Goal: Information Seeking & Learning: Compare options

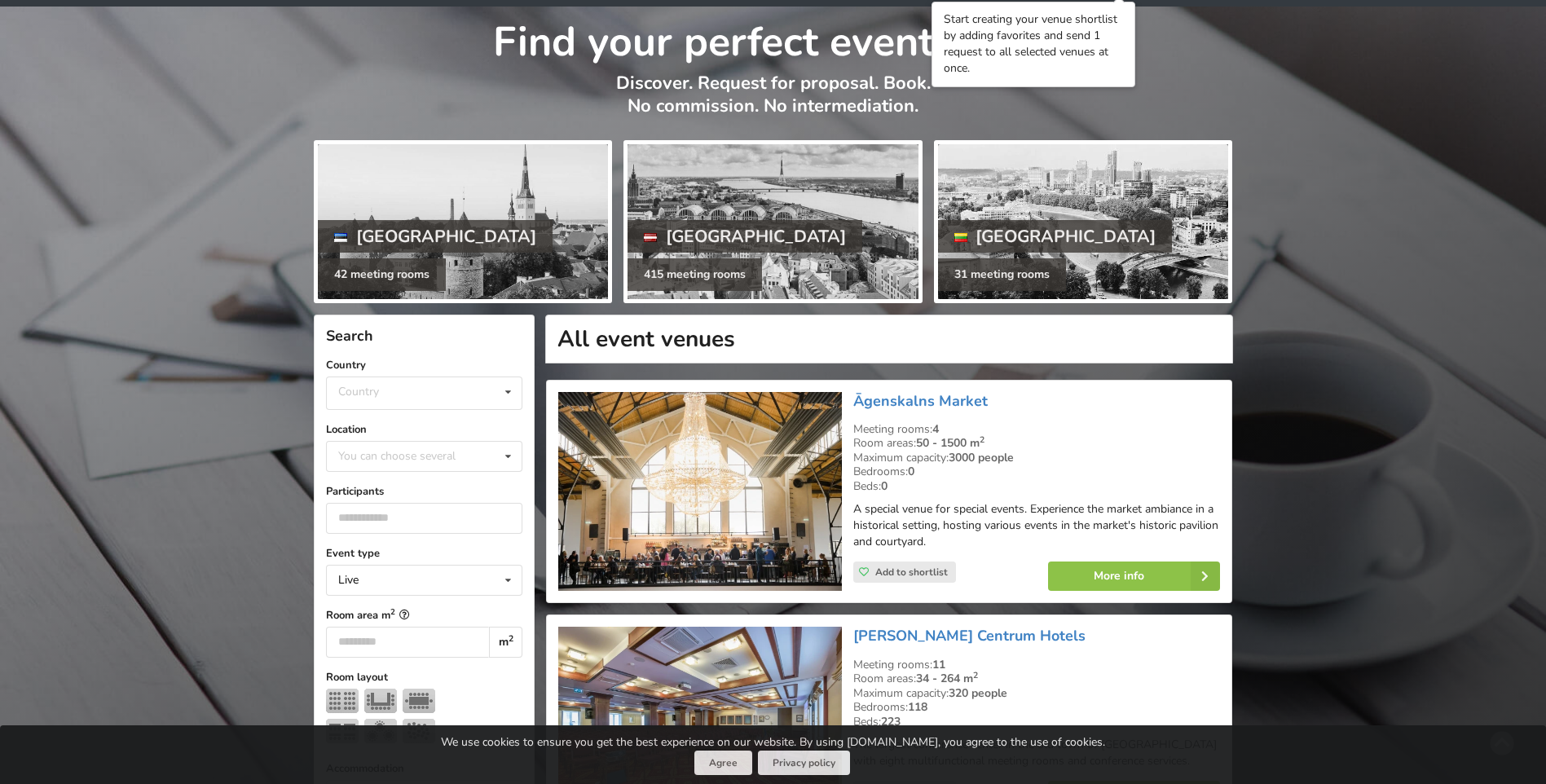
scroll to position [244, 0]
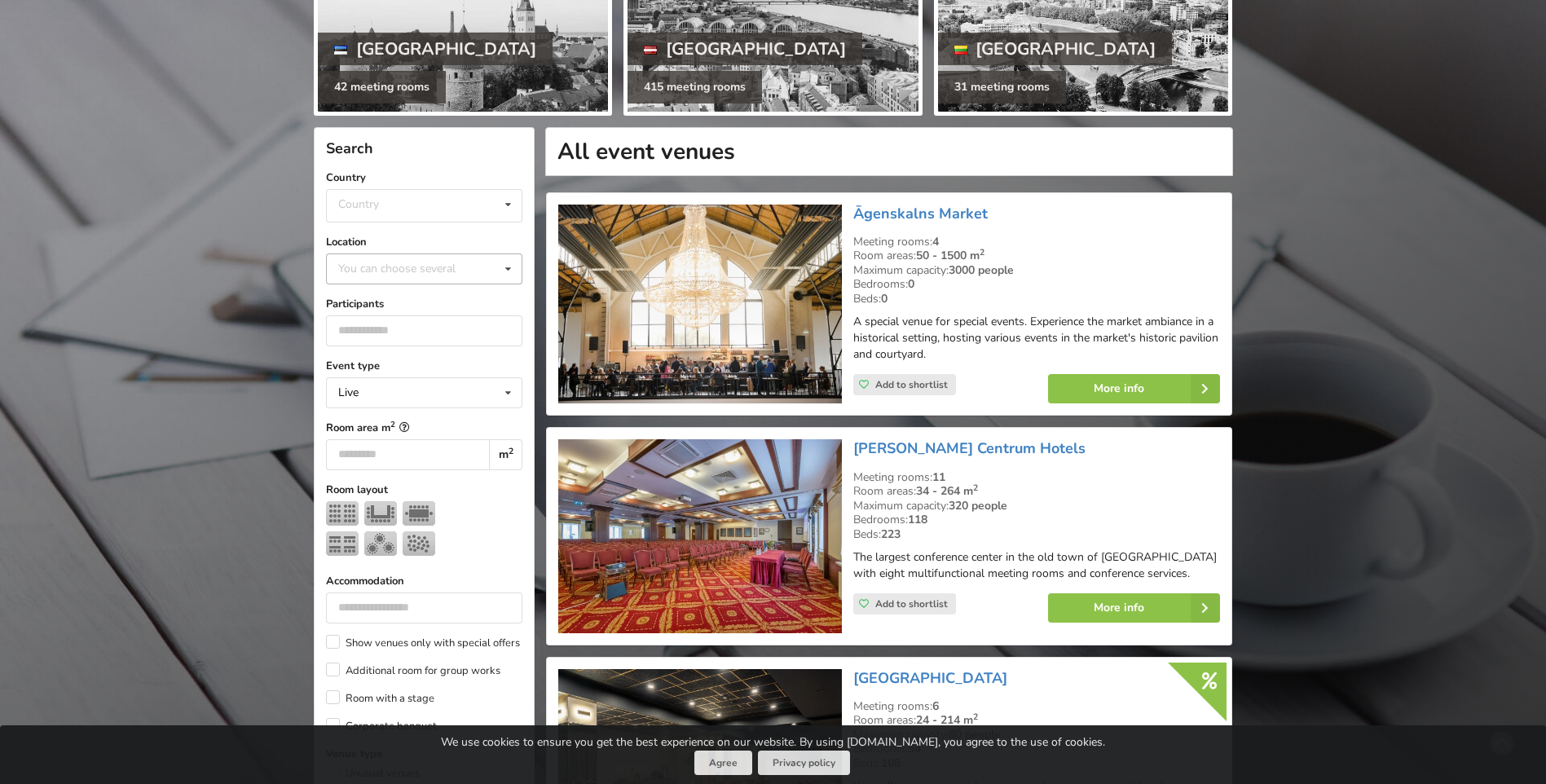
click at [433, 261] on div "You can choose several" at bounding box center [413, 269] width 158 height 19
type input "****"
click at [369, 303] on div "Riga" at bounding box center [424, 298] width 195 height 30
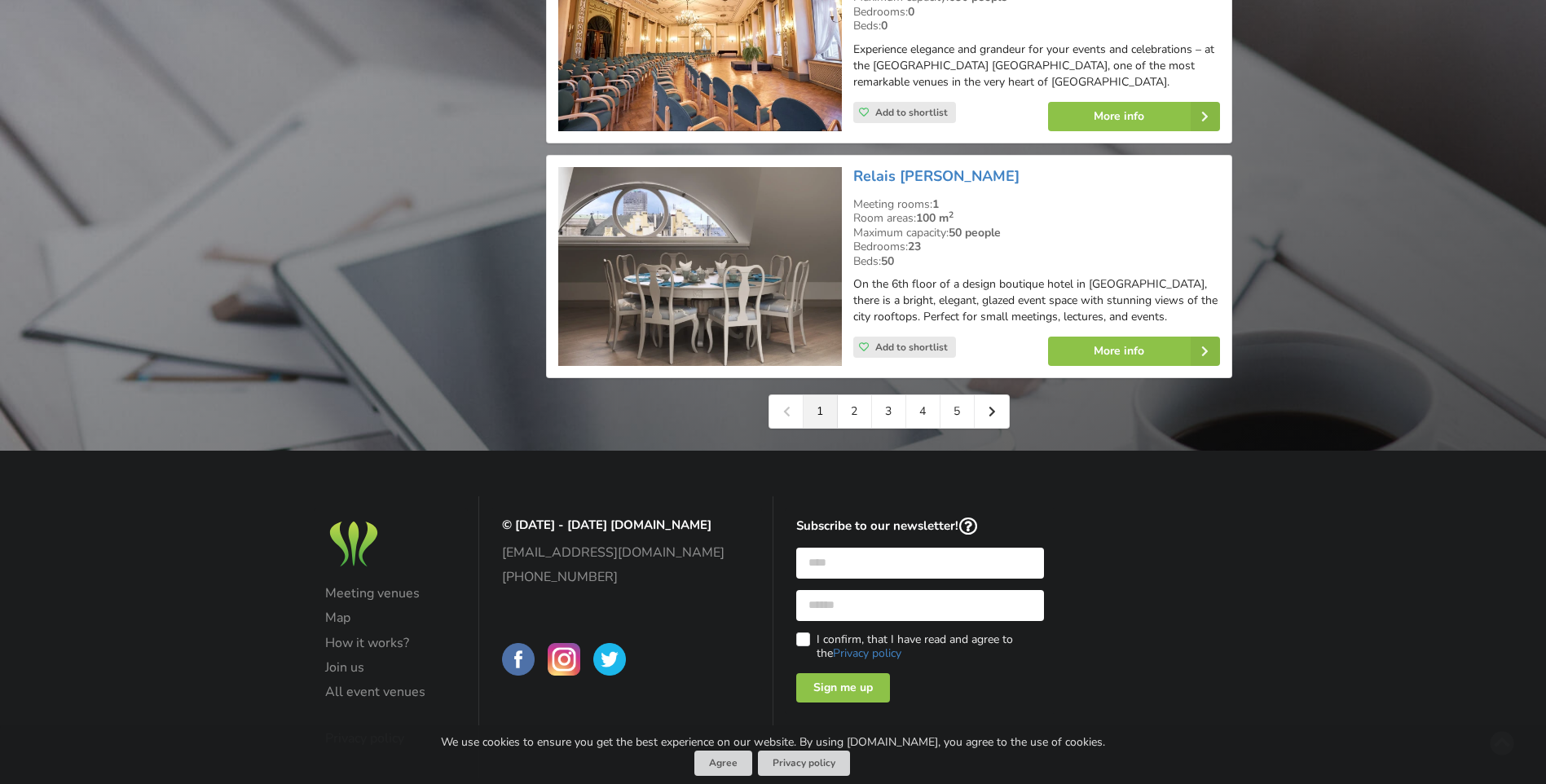
scroll to position [3744, 0]
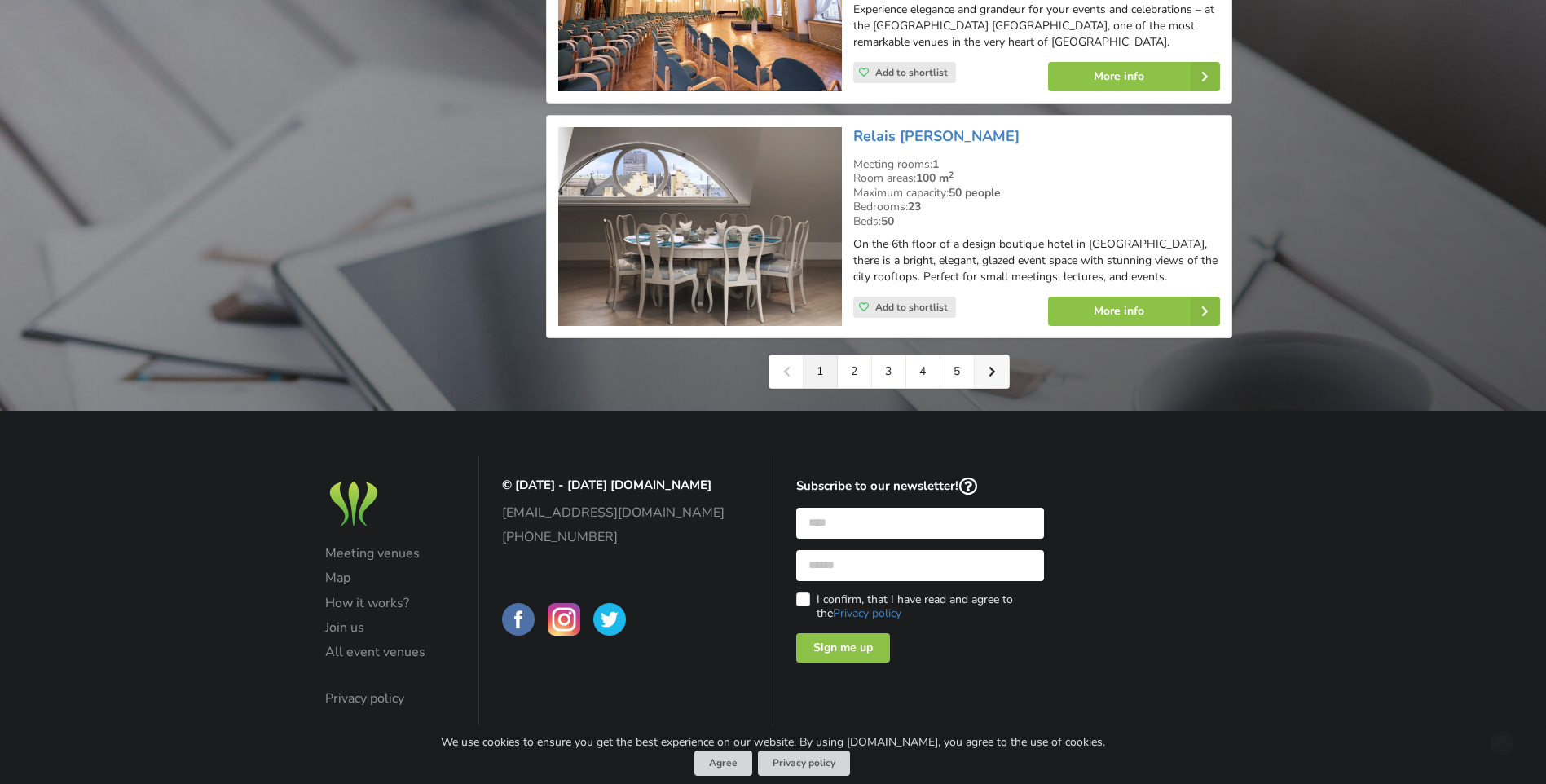
click at [992, 381] on link at bounding box center [991, 371] width 35 height 33
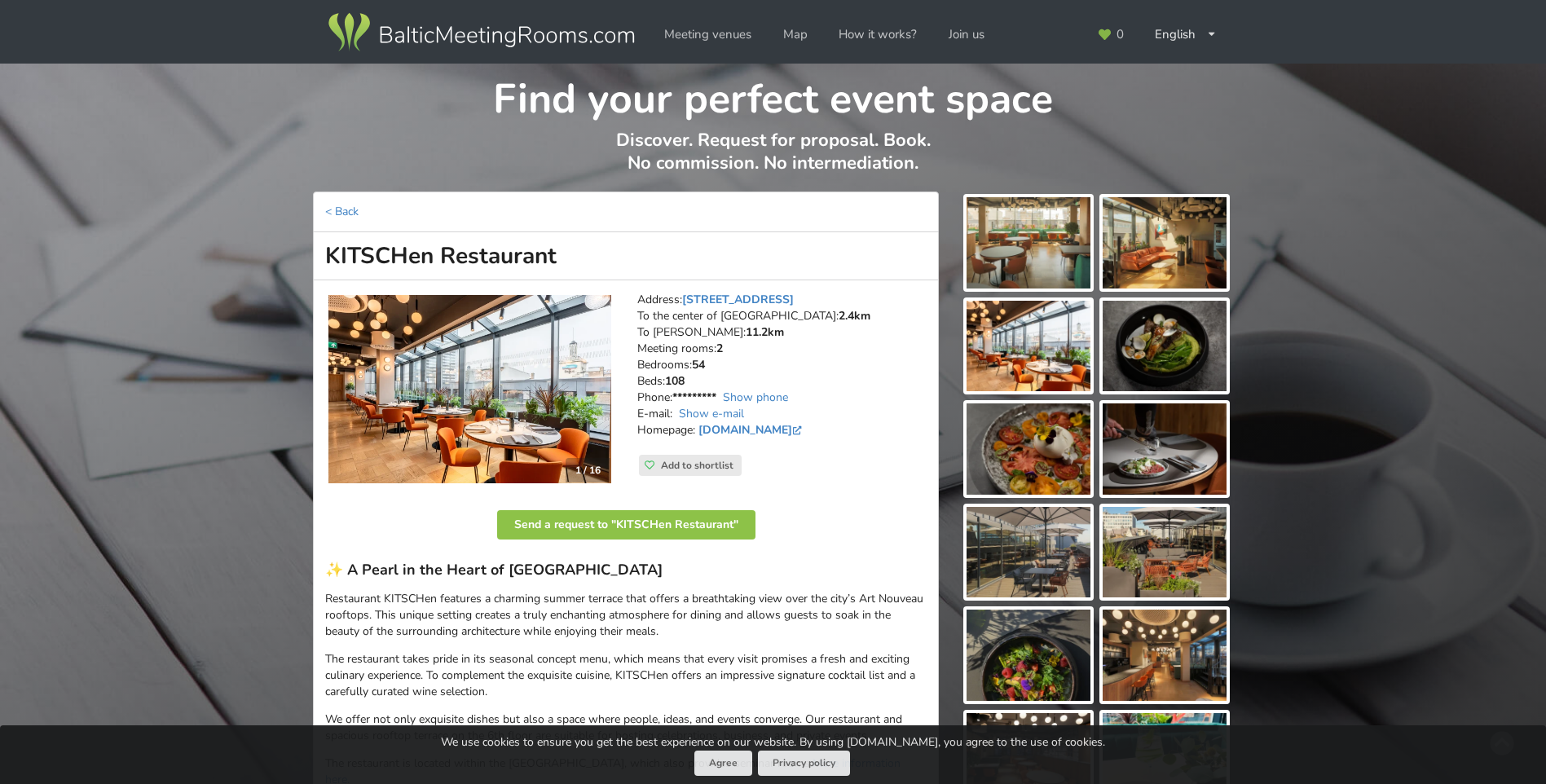
click at [559, 406] on img at bounding box center [470, 389] width 283 height 189
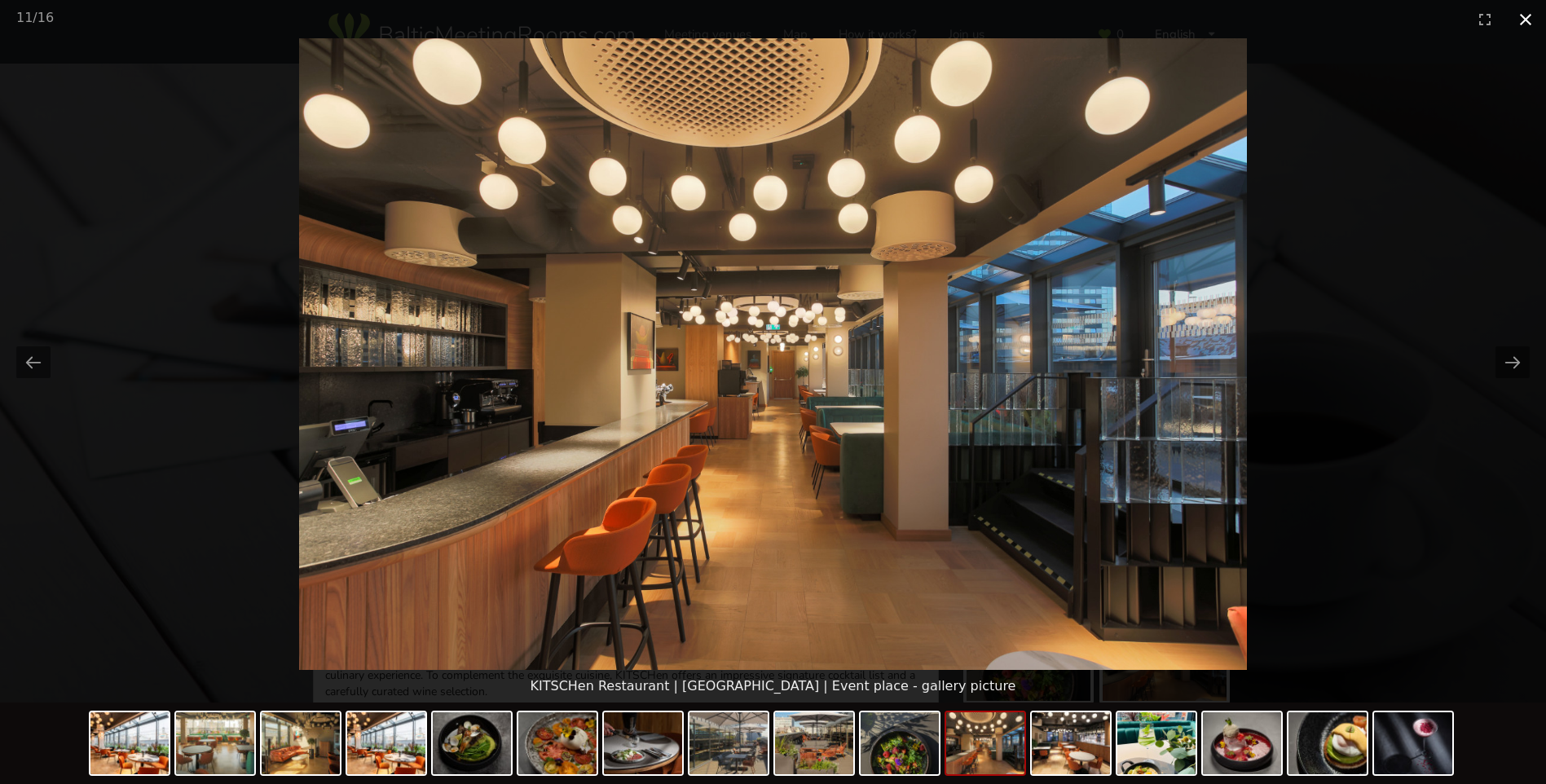
click at [1528, 20] on button "Close gallery" at bounding box center [1525, 19] width 41 height 38
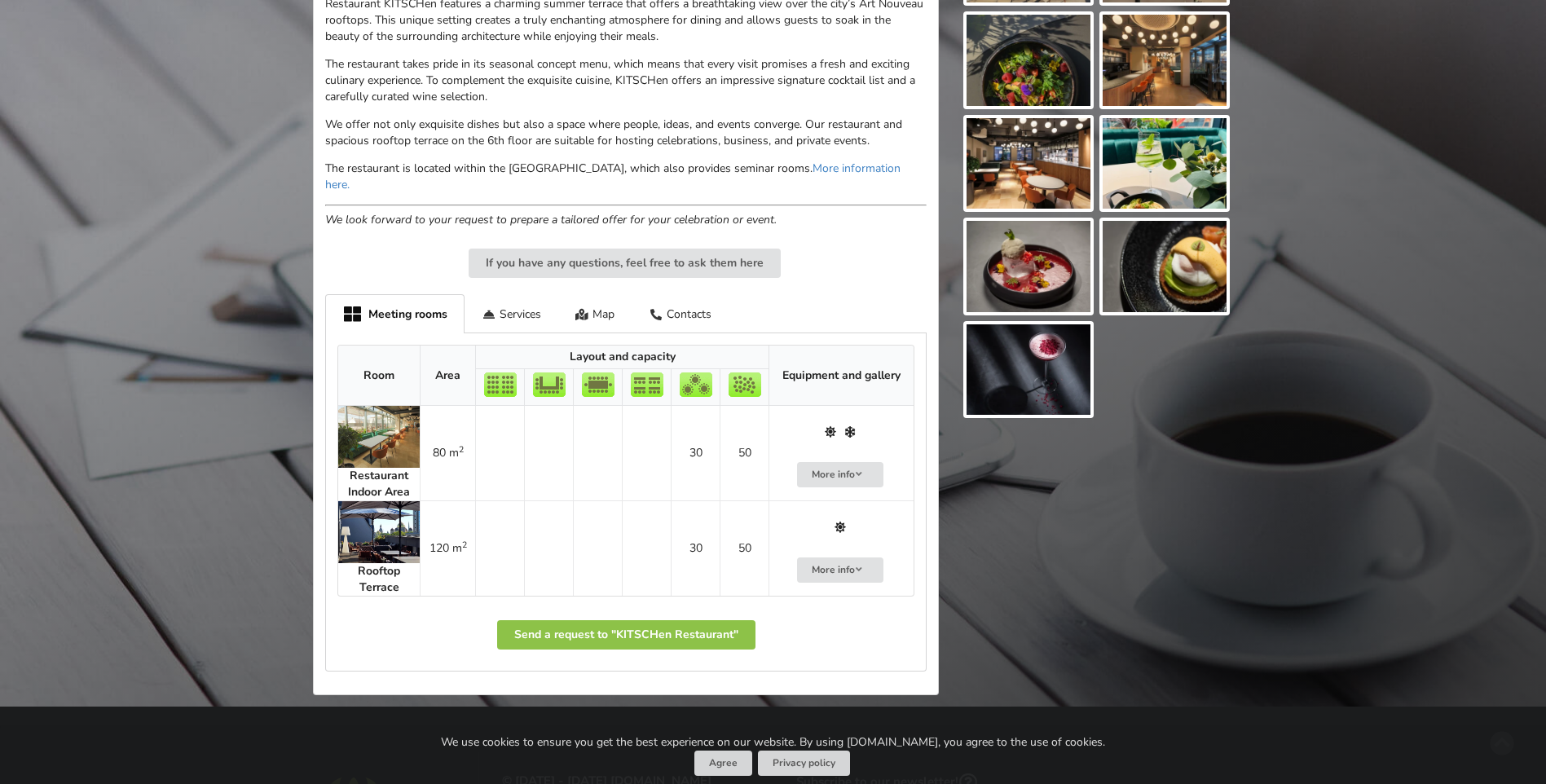
scroll to position [652, 0]
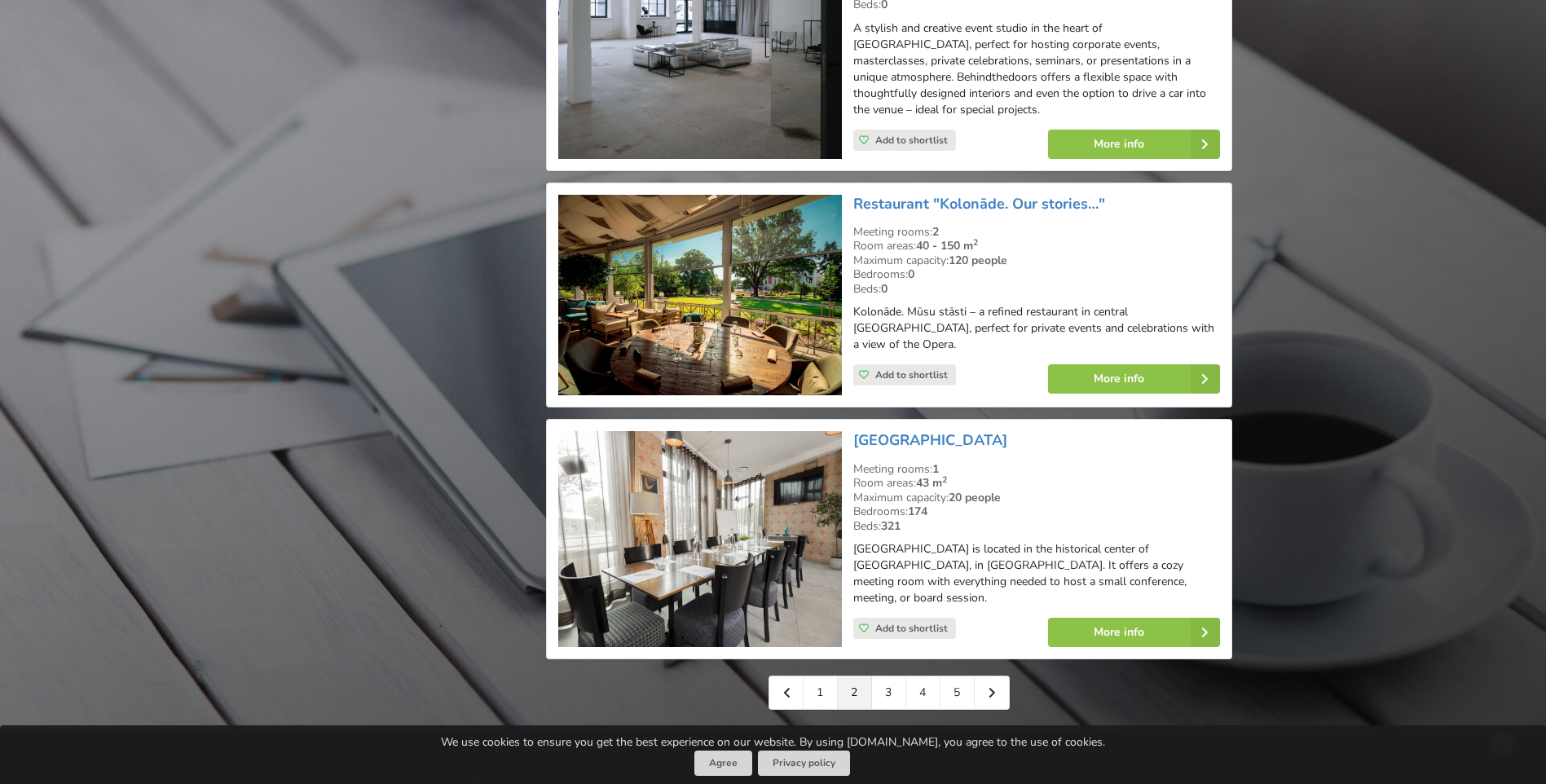
scroll to position [3503, 0]
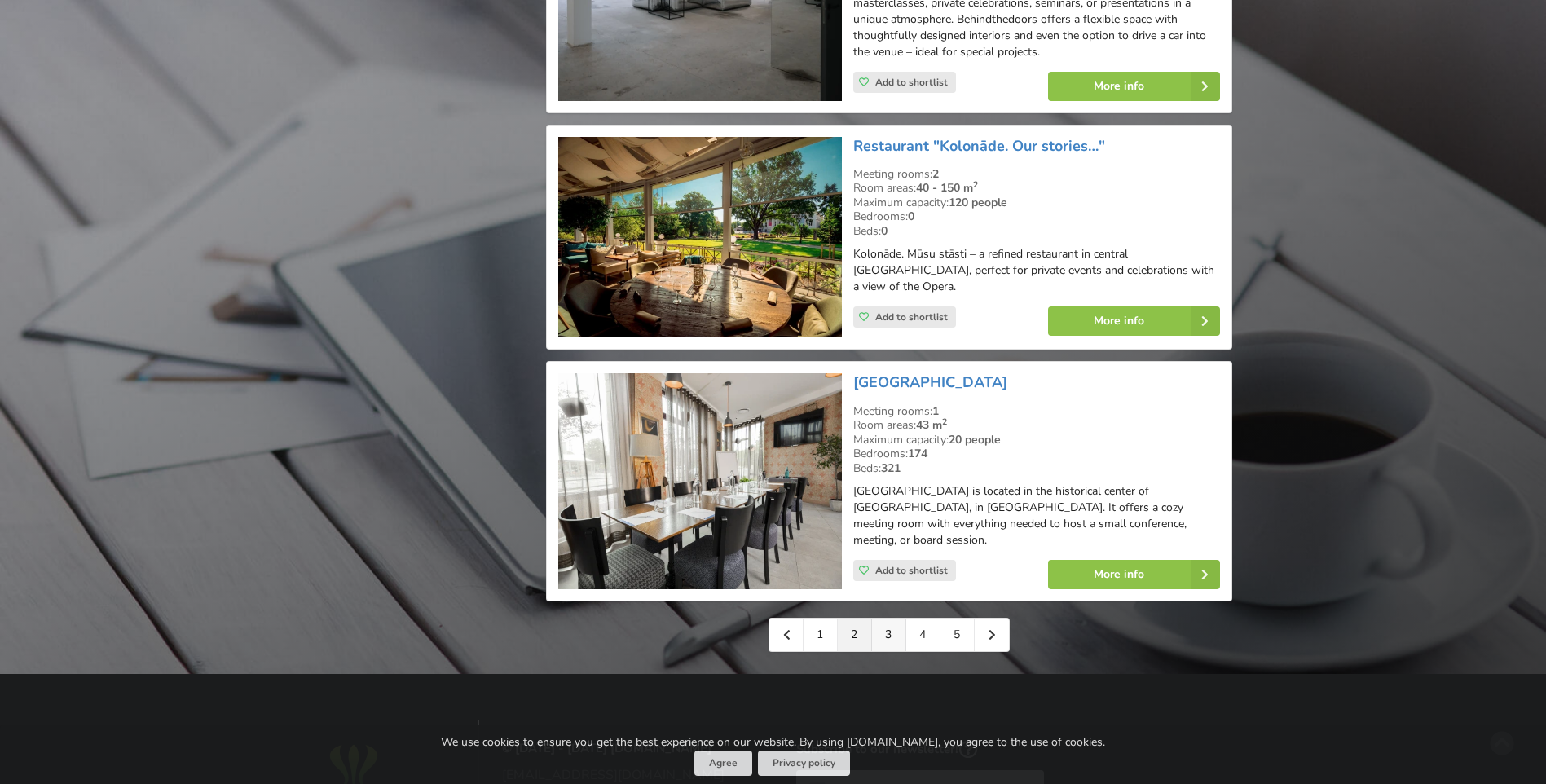
click at [890, 618] on link "3" at bounding box center [889, 634] width 35 height 33
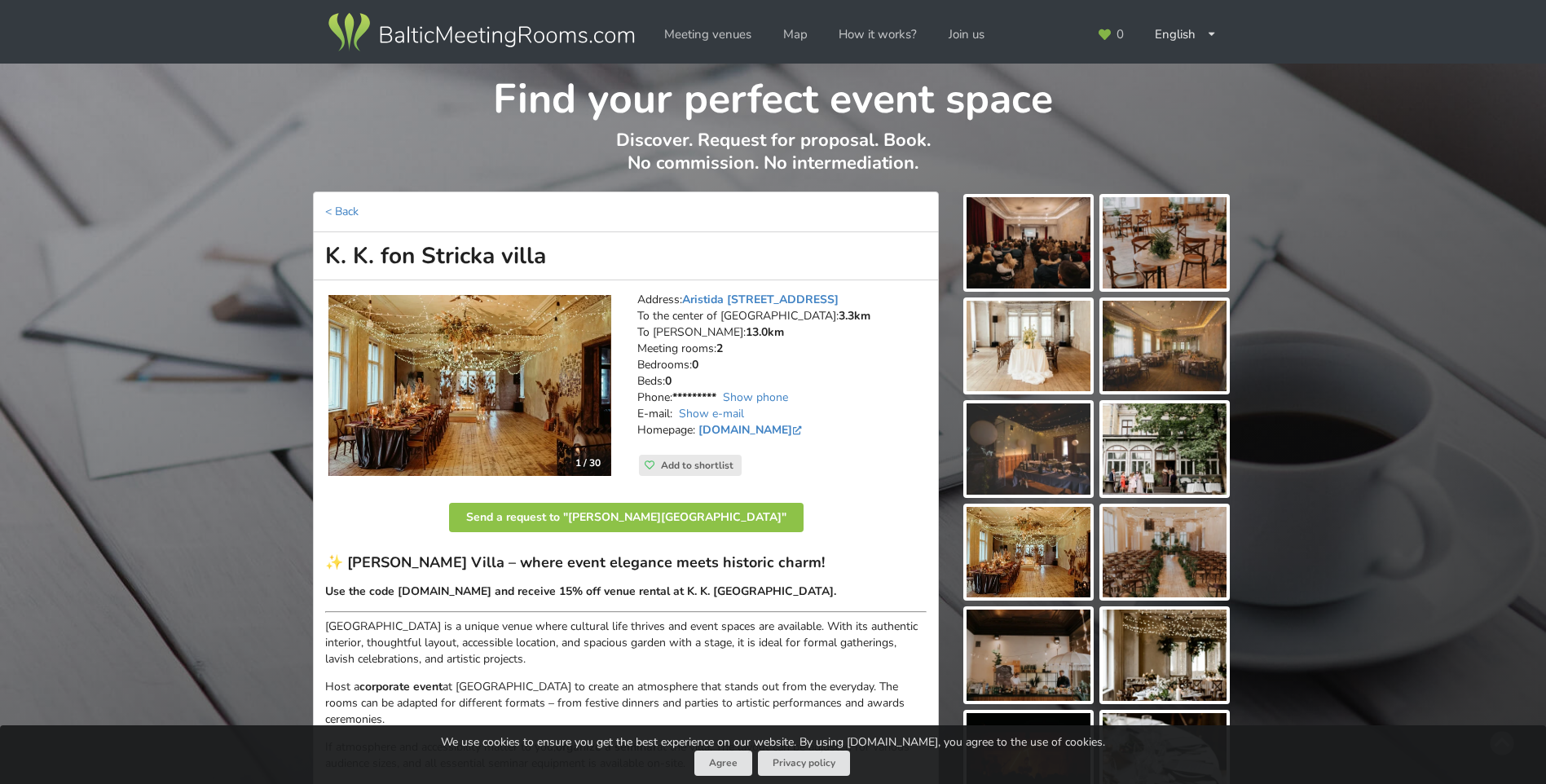
click at [1175, 337] on img at bounding box center [1164, 346] width 124 height 92
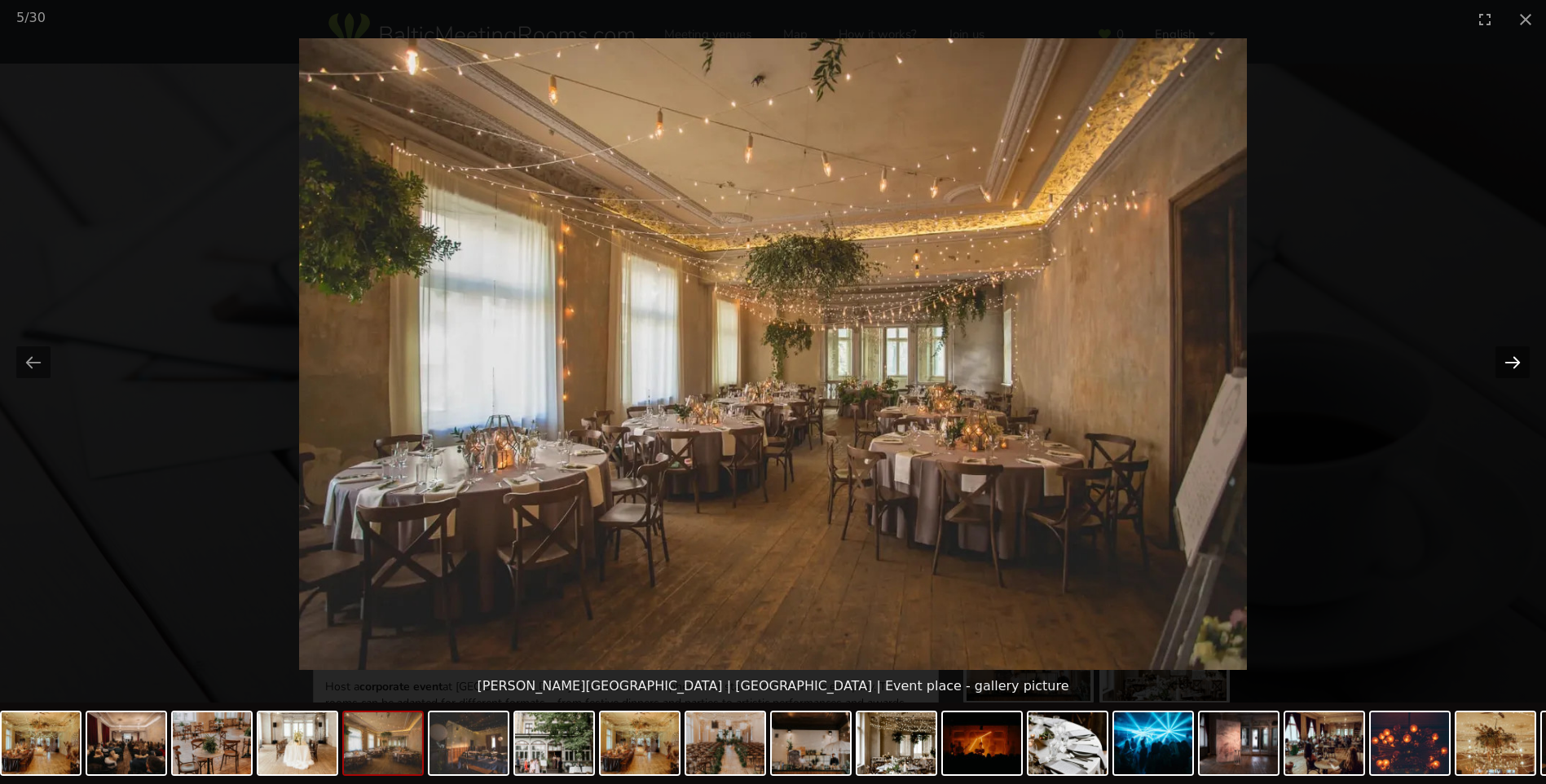
click at [1504, 360] on button "Next slide" at bounding box center [1512, 362] width 35 height 32
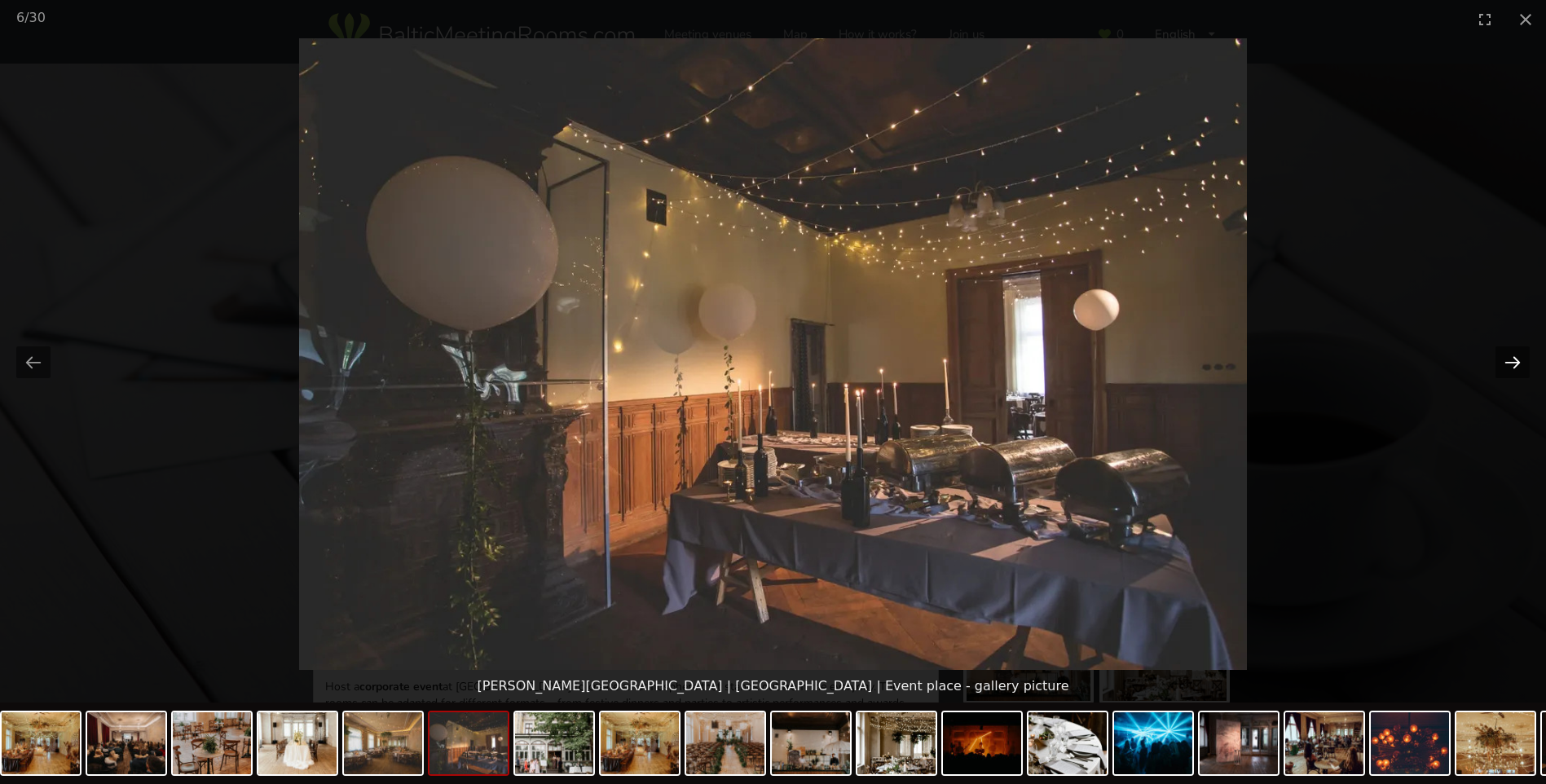
click at [1506, 362] on button "Next slide" at bounding box center [1512, 362] width 35 height 32
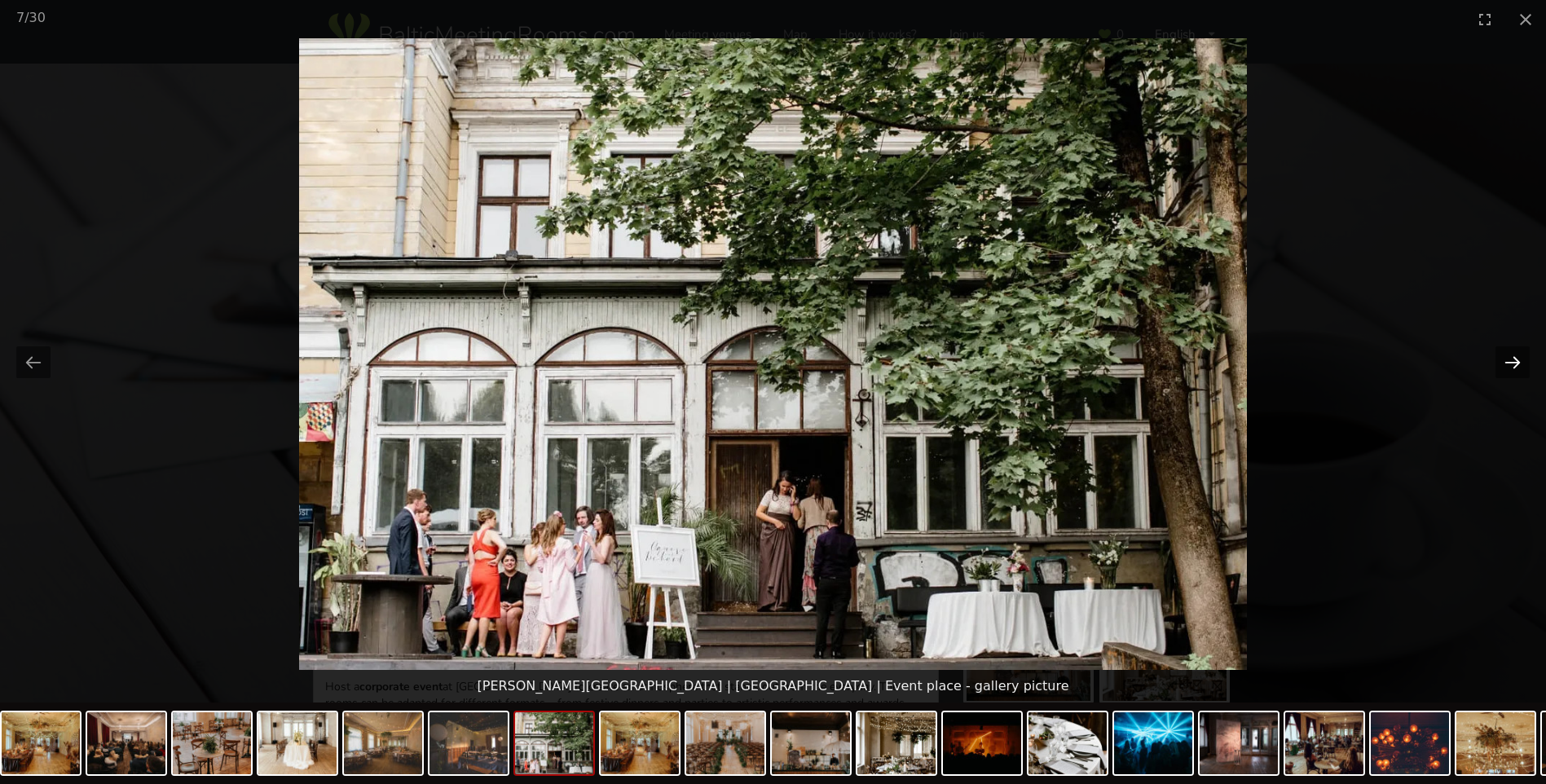
click at [1506, 362] on button "Next slide" at bounding box center [1512, 362] width 35 height 32
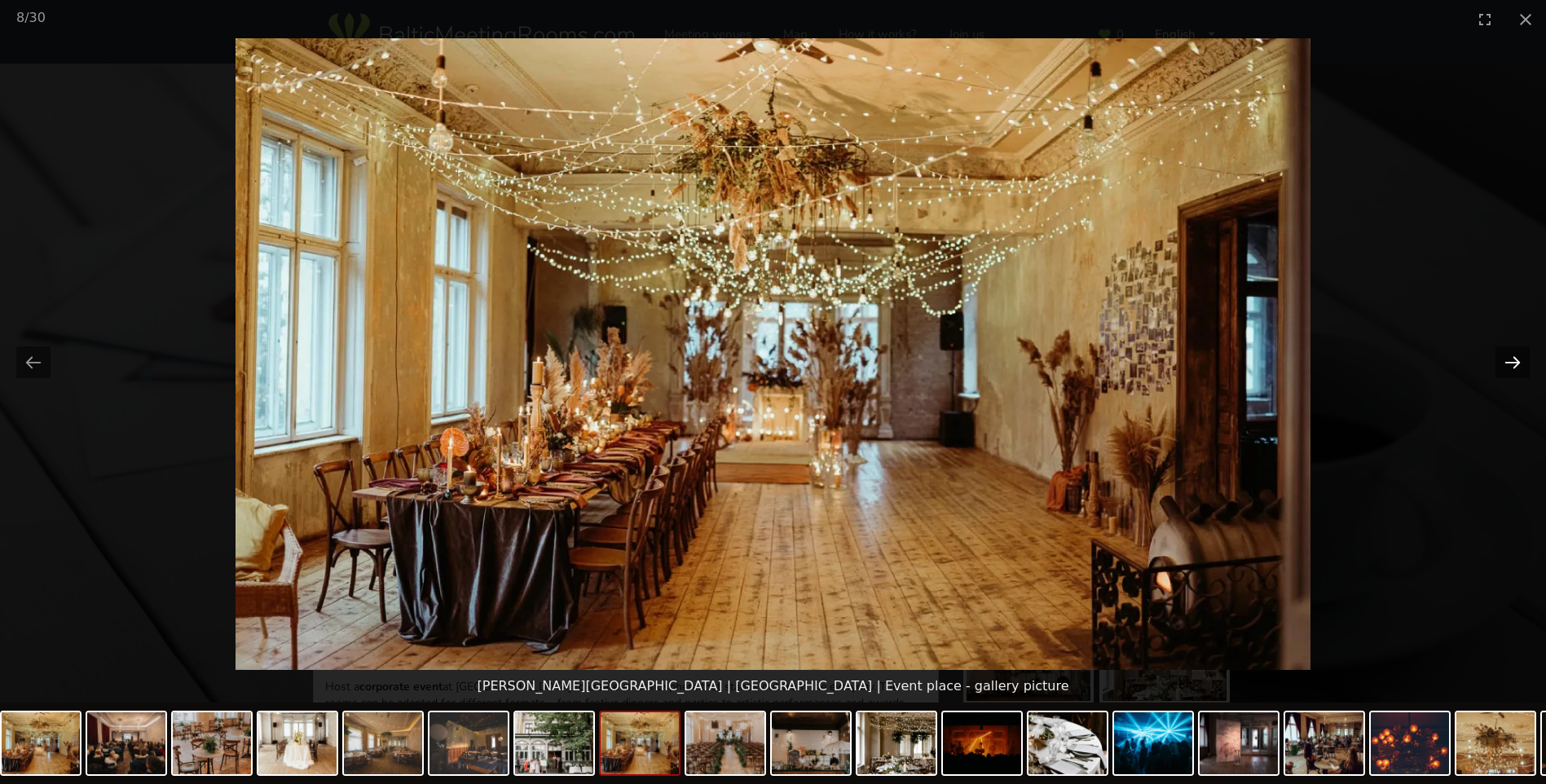
click at [1505, 362] on button "Next slide" at bounding box center [1512, 362] width 35 height 32
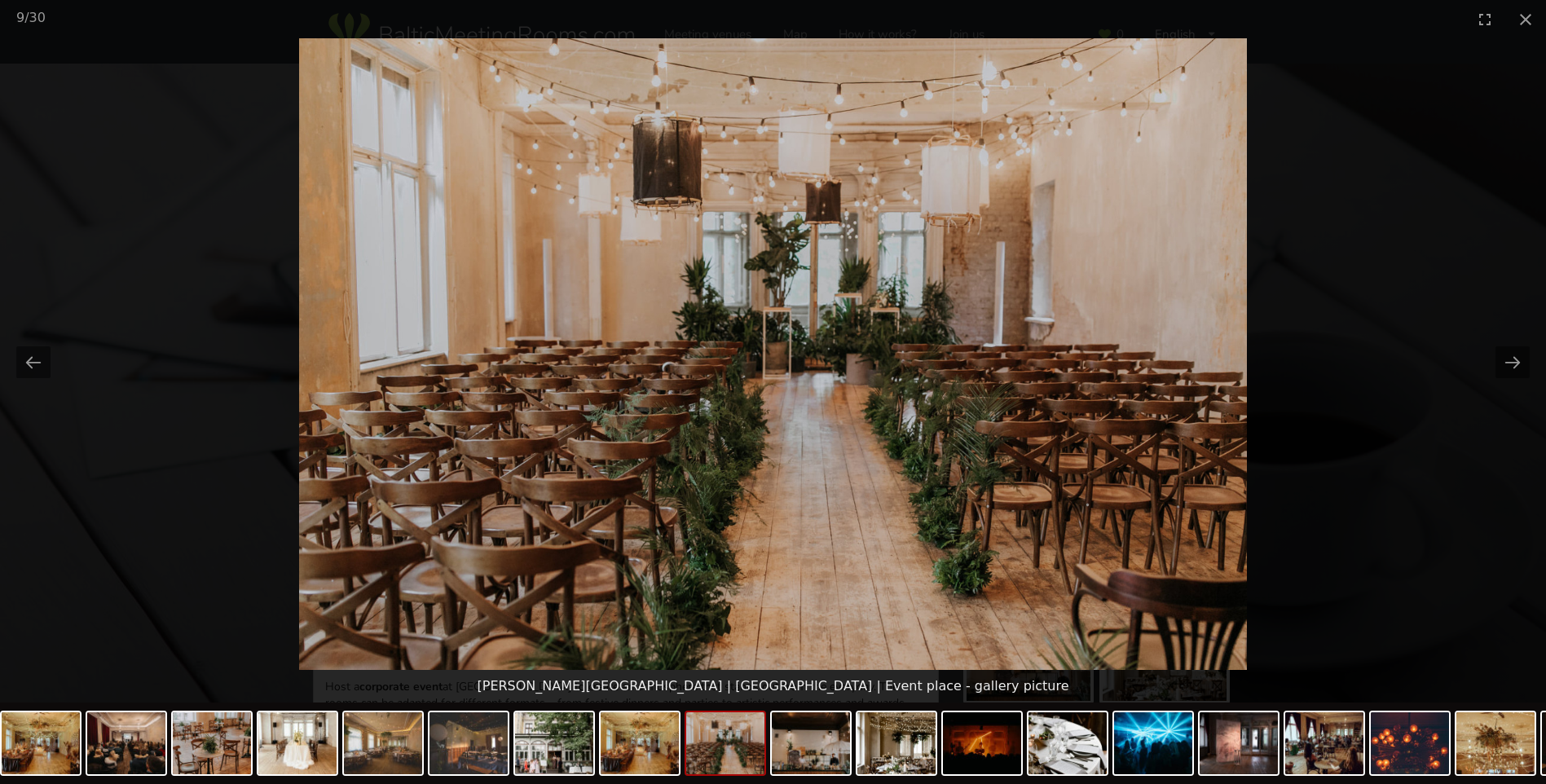
click at [1416, 265] on picture at bounding box center [773, 354] width 1546 height 632
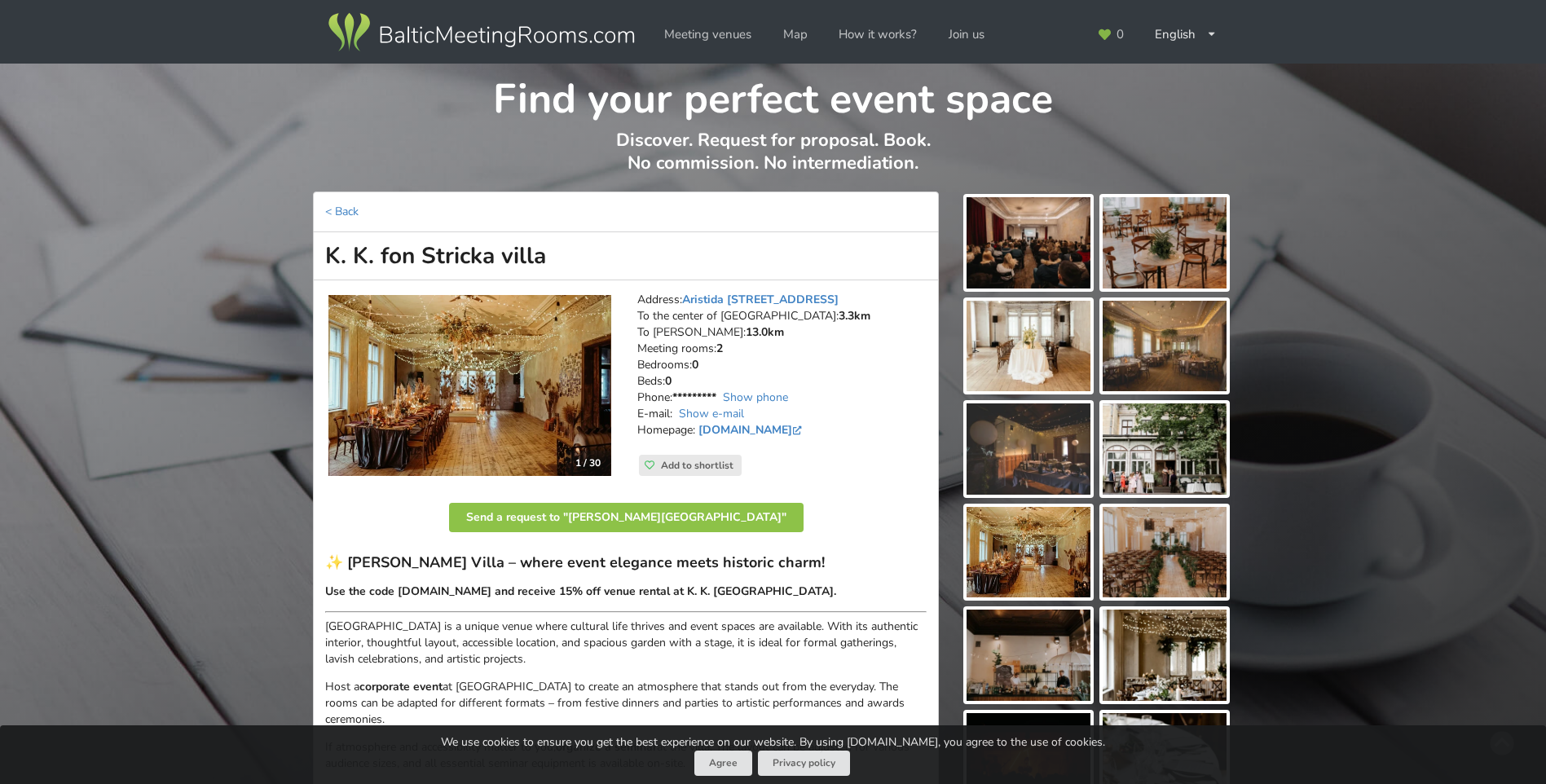
click at [1163, 327] on img at bounding box center [1164, 346] width 124 height 92
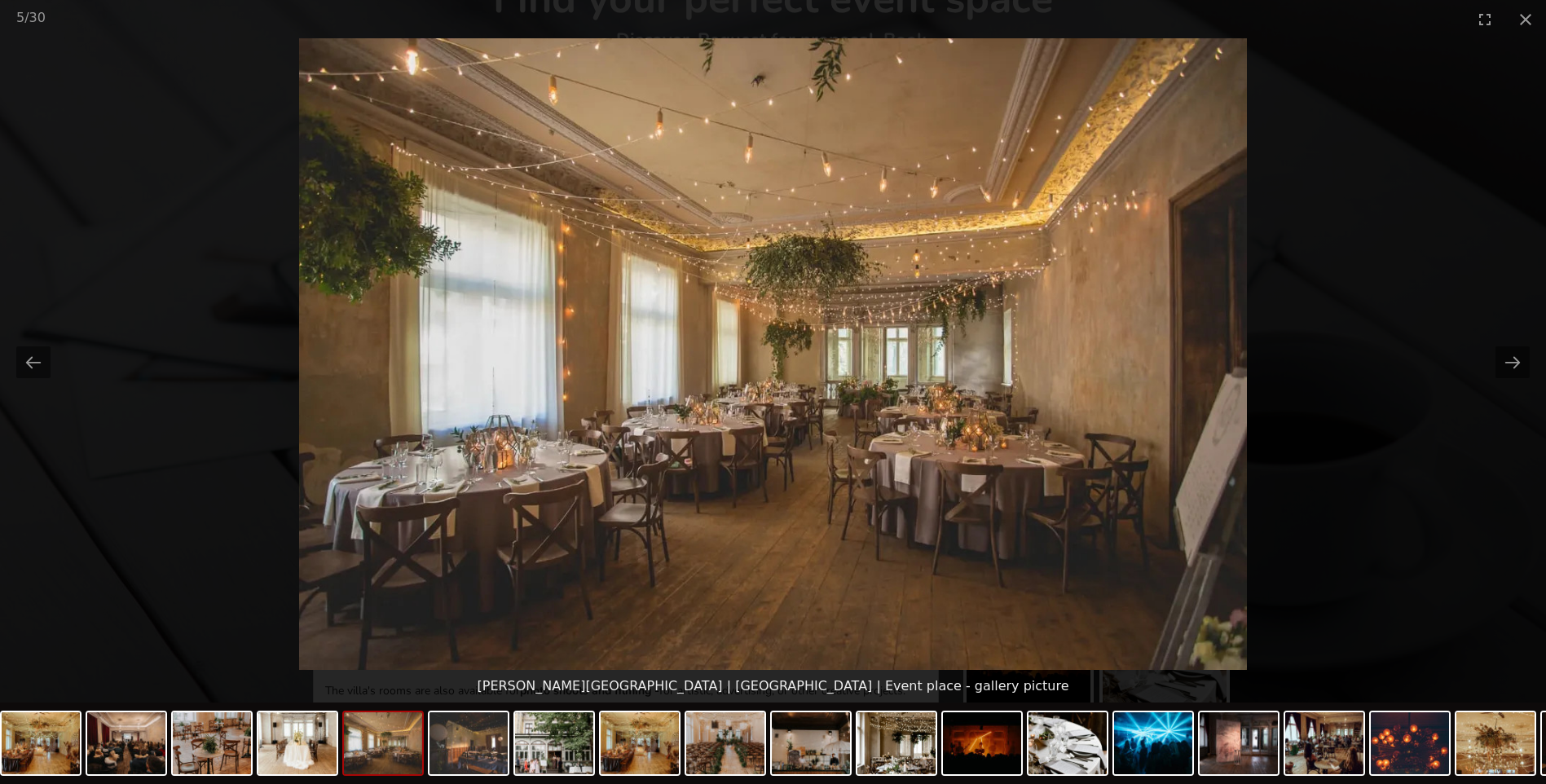
scroll to position [163, 0]
click at [1521, 363] on button "Next slide" at bounding box center [1512, 362] width 35 height 32
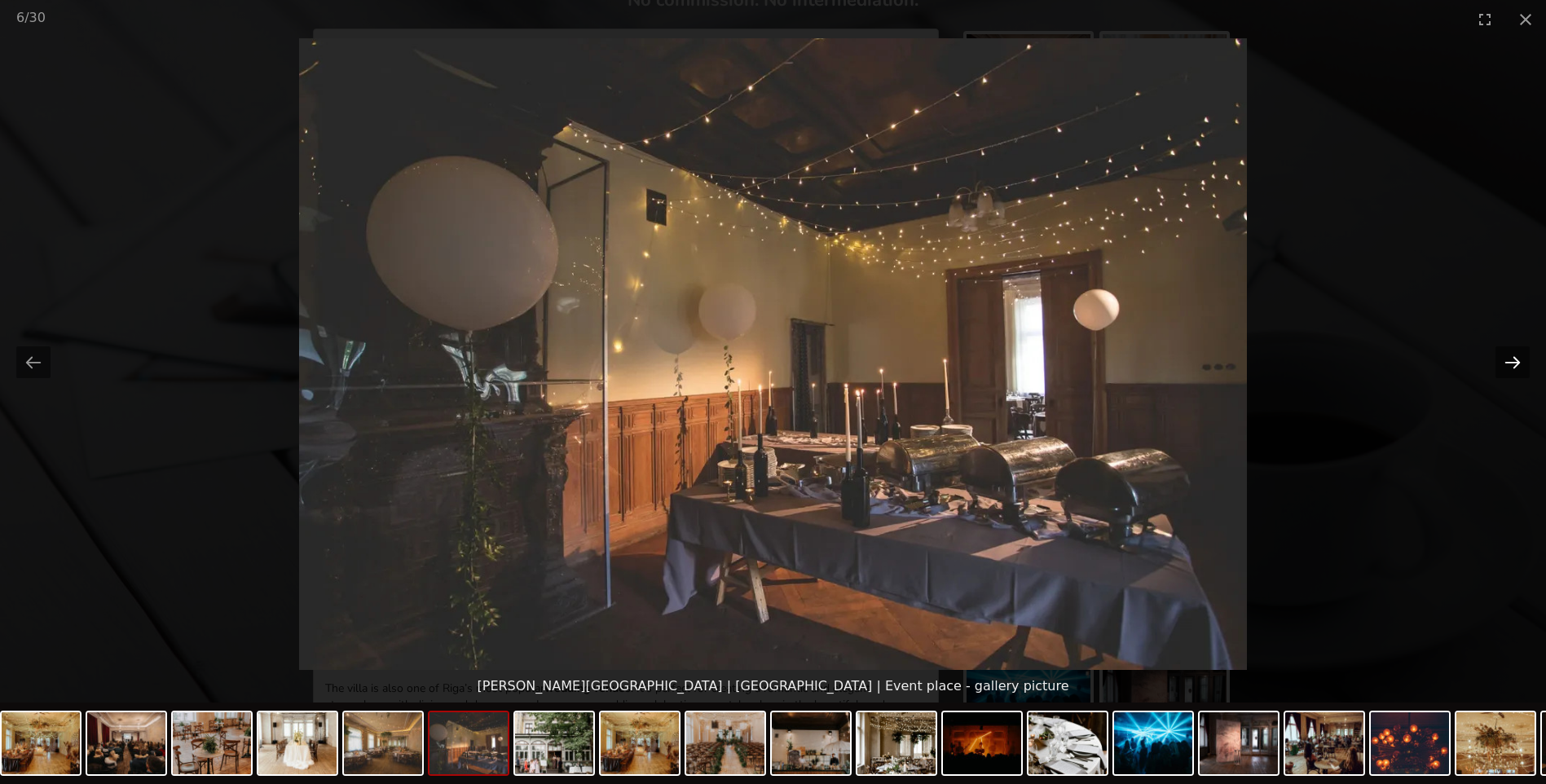
click at [1521, 363] on button "Next slide" at bounding box center [1512, 362] width 35 height 32
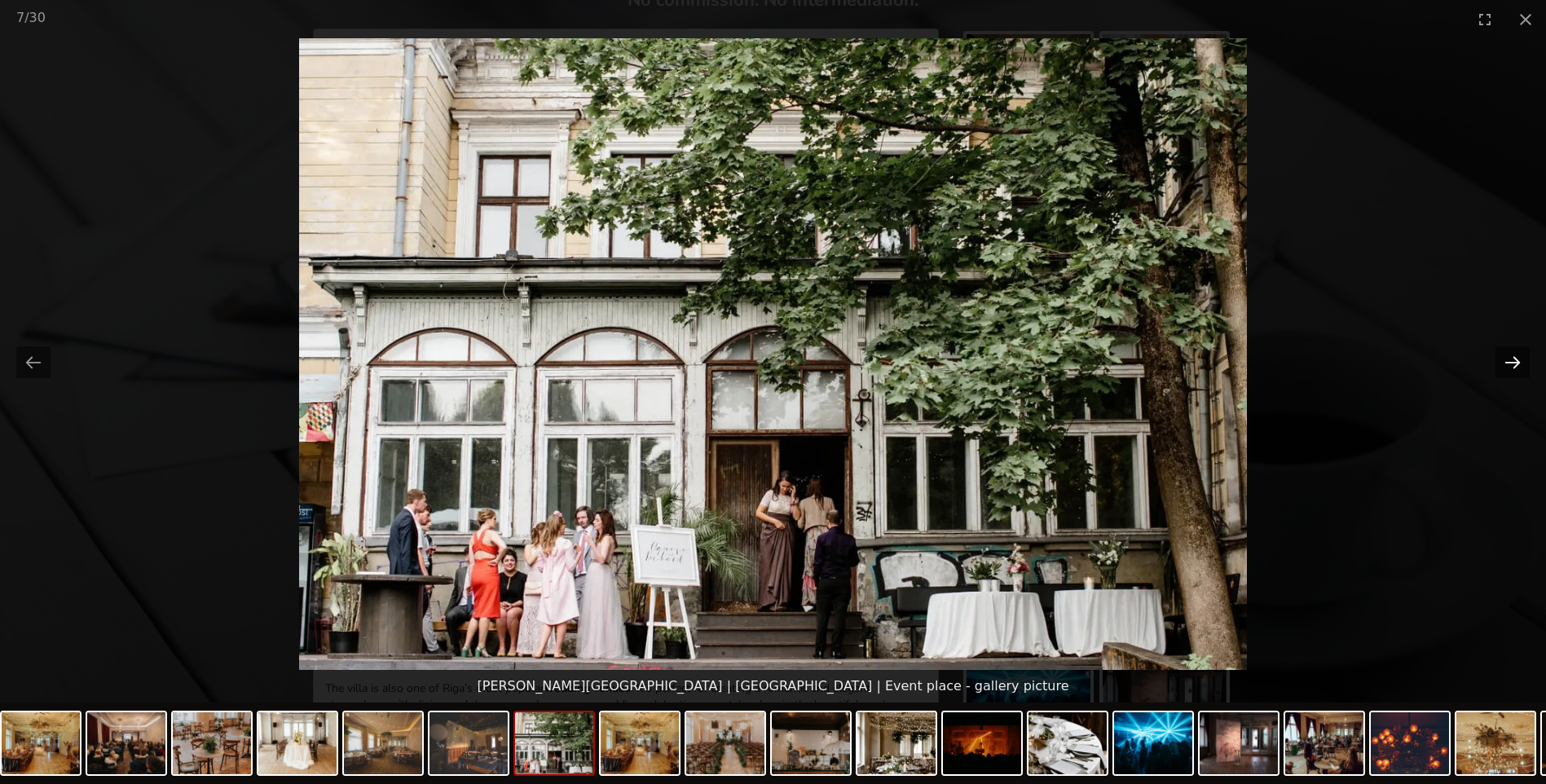
click at [1521, 363] on button "Next slide" at bounding box center [1512, 362] width 35 height 32
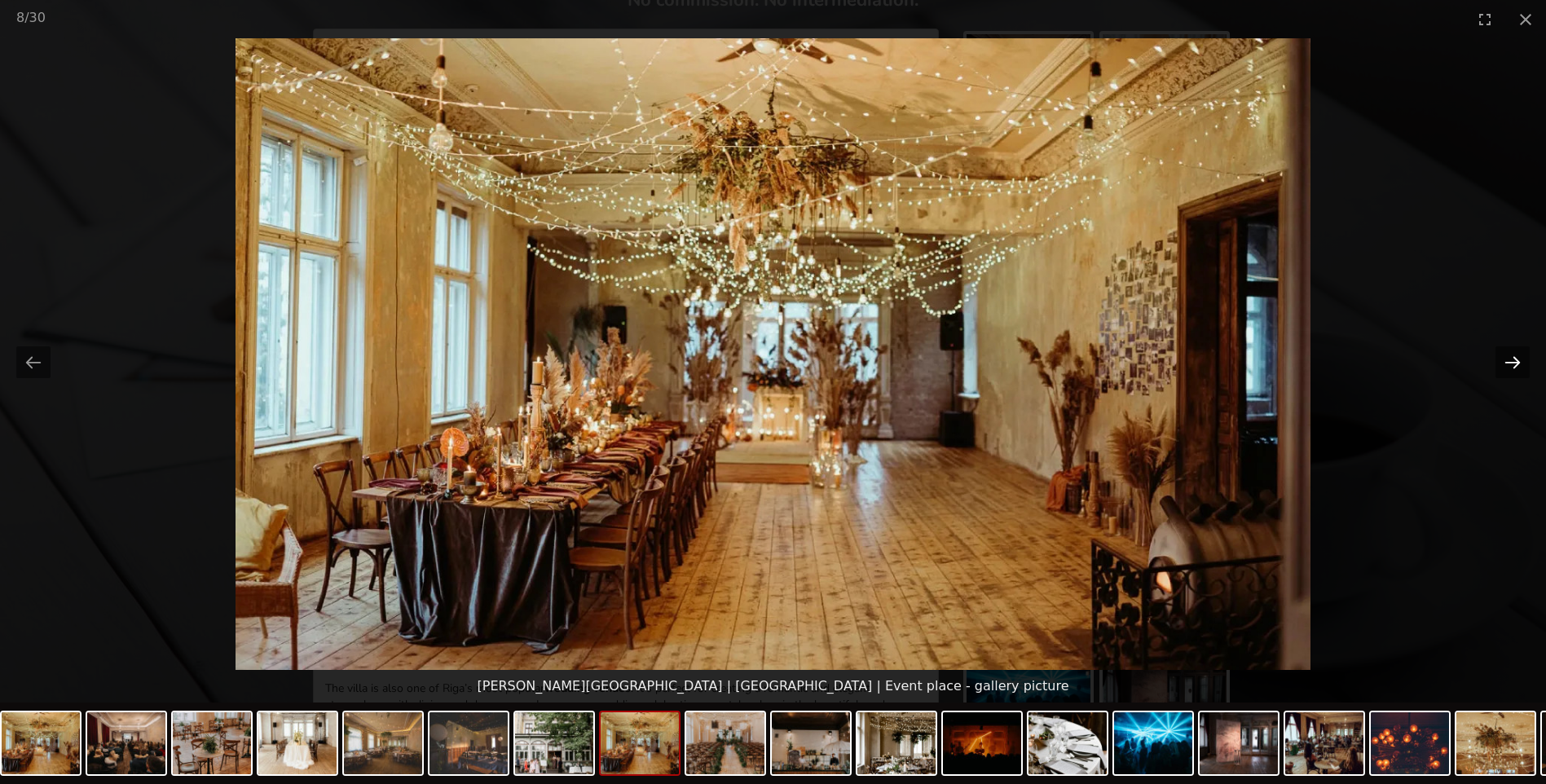
click at [1521, 363] on button "Next slide" at bounding box center [1512, 362] width 35 height 32
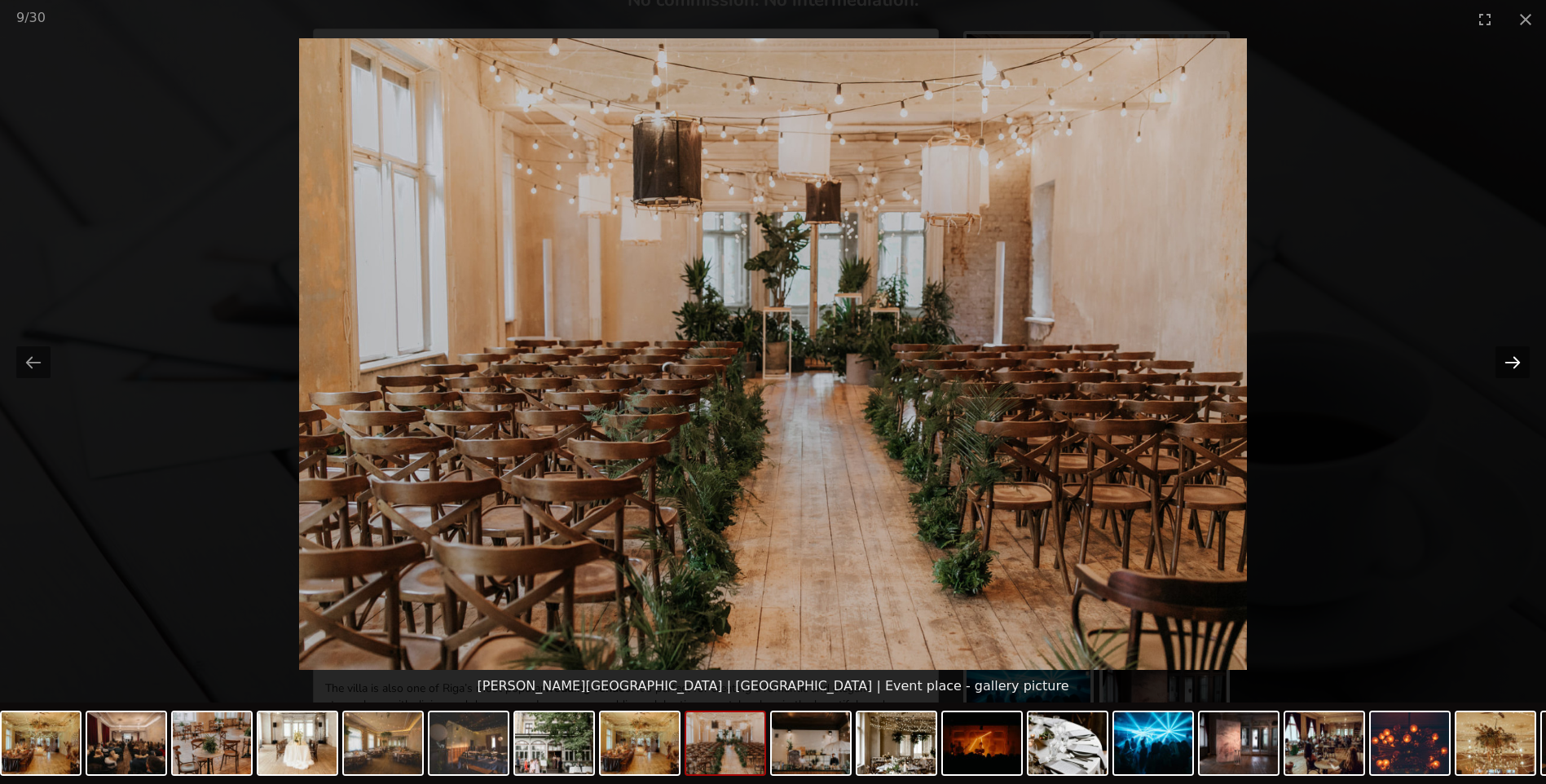
click at [1521, 363] on button "Next slide" at bounding box center [1512, 362] width 35 height 32
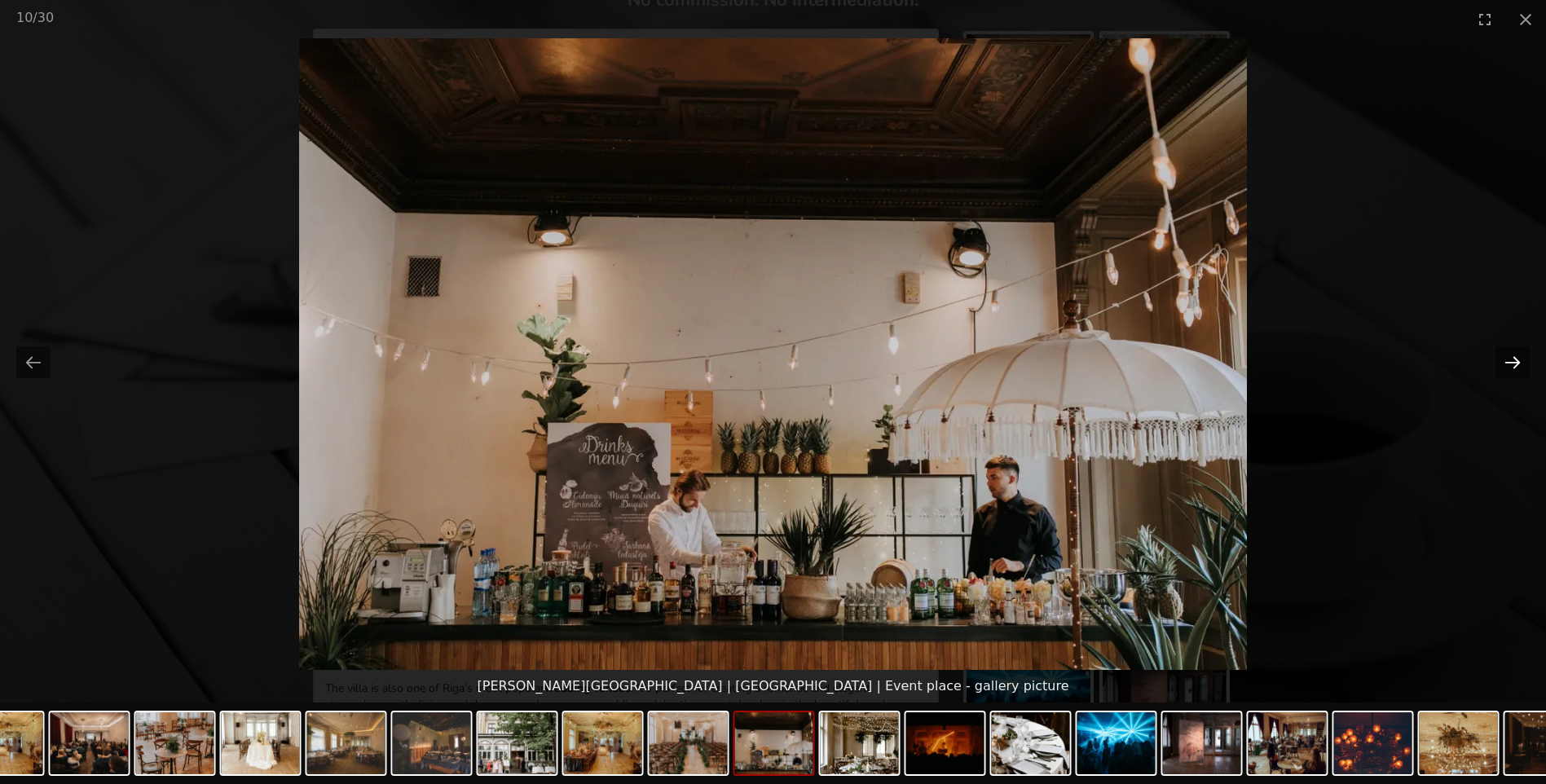
click at [1521, 363] on button "Next slide" at bounding box center [1512, 362] width 35 height 32
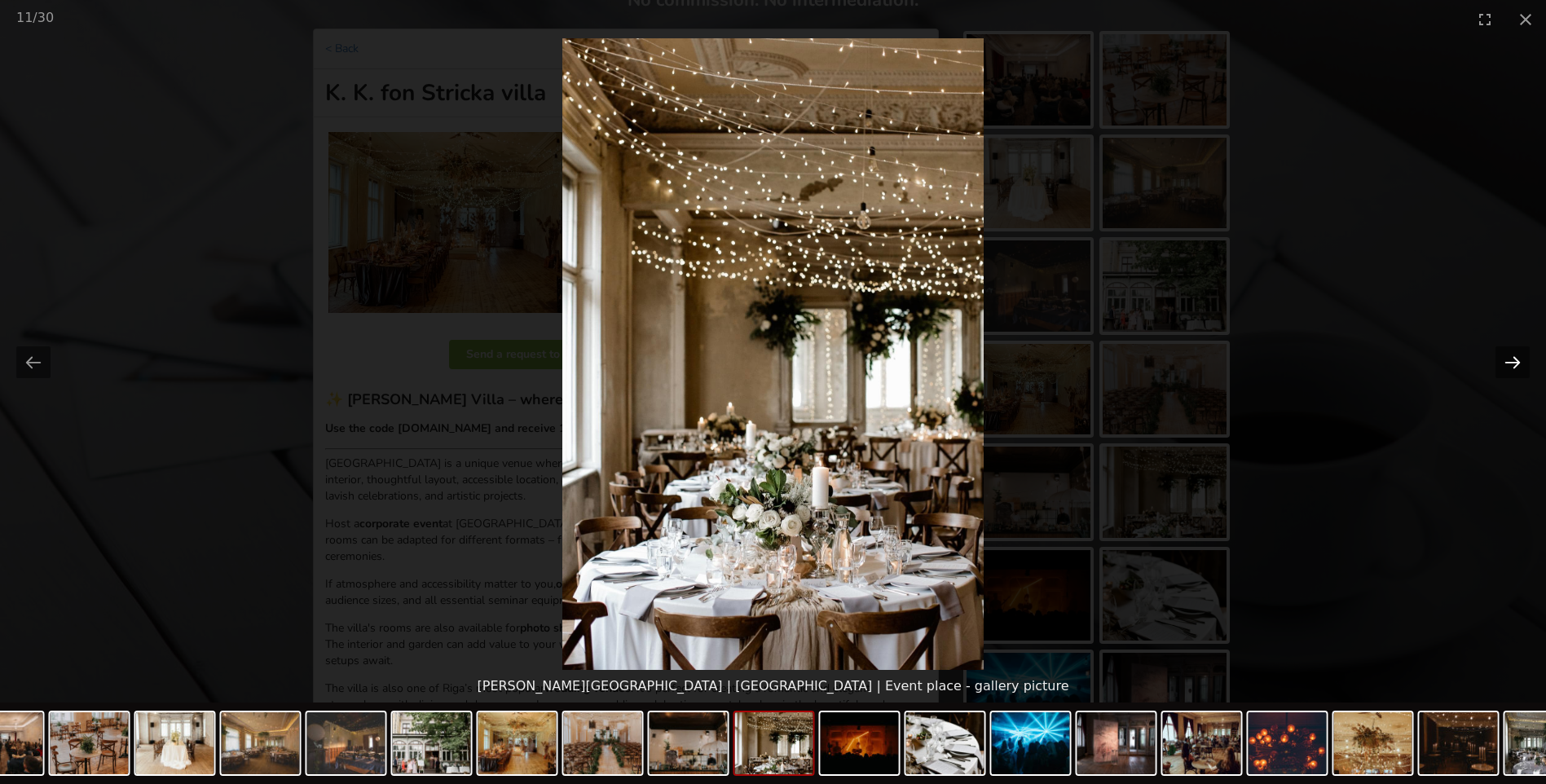
click at [1521, 363] on button "Next slide" at bounding box center [1512, 362] width 35 height 32
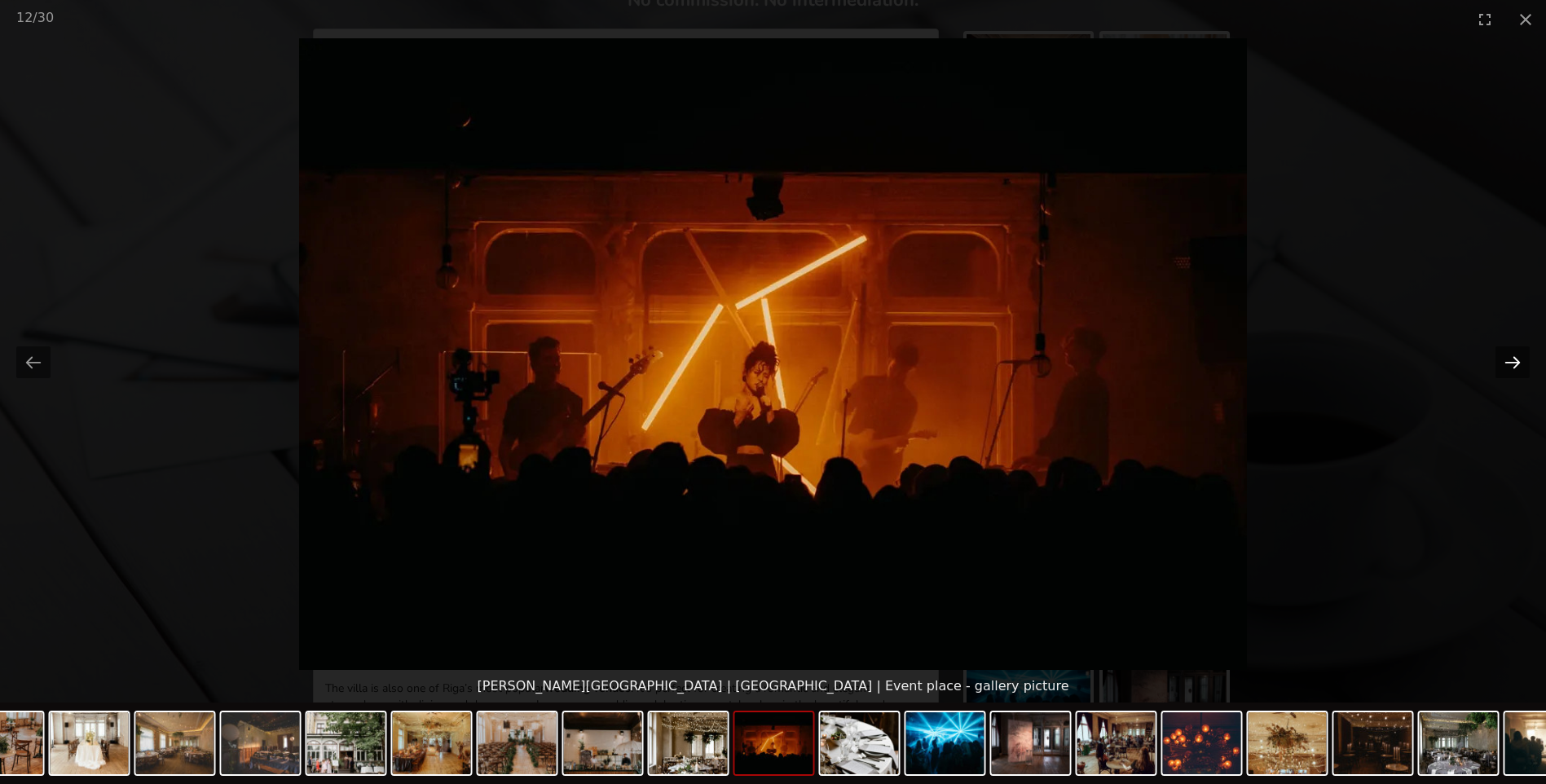
click at [1521, 363] on button "Next slide" at bounding box center [1512, 362] width 35 height 32
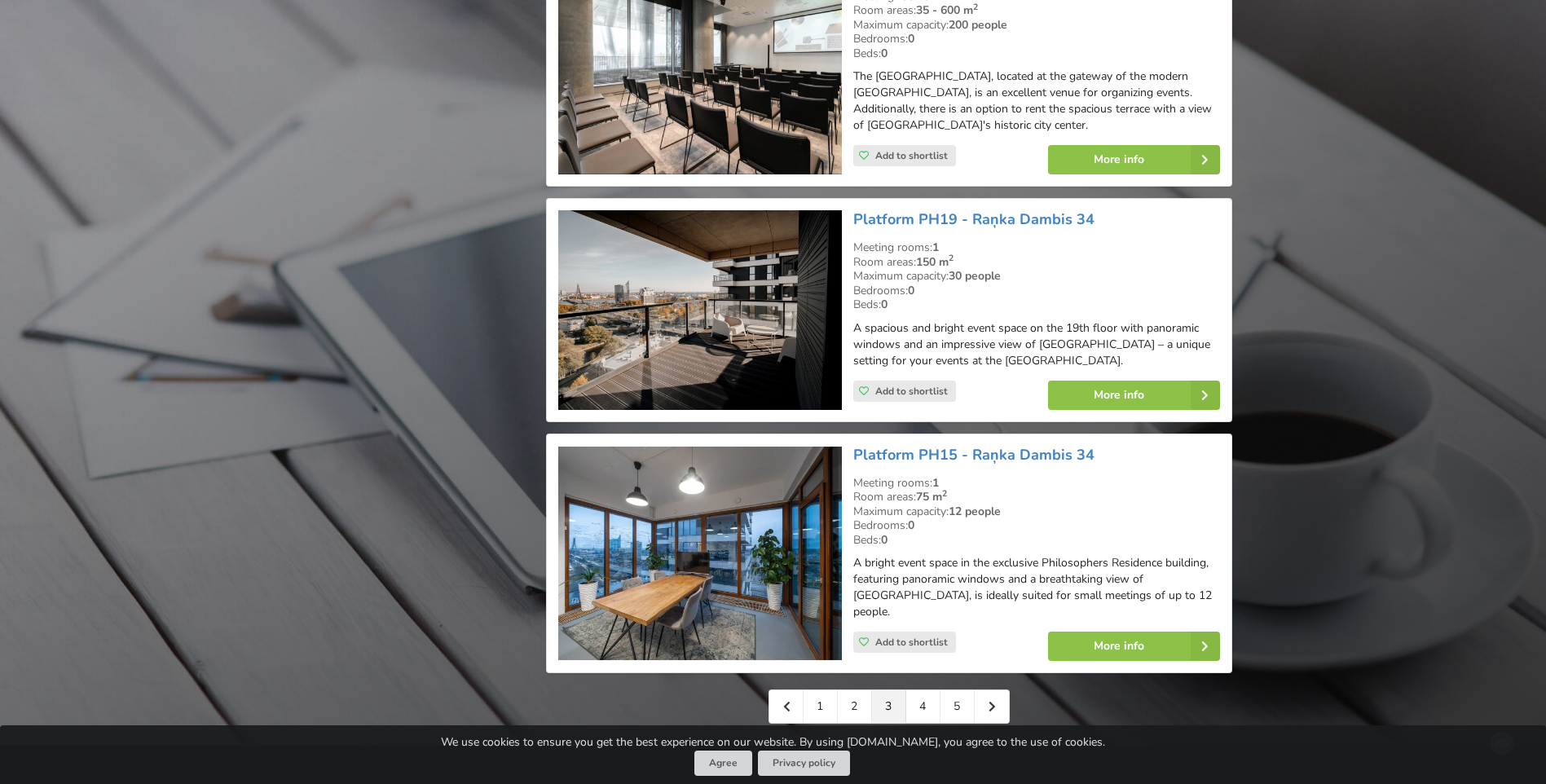
scroll to position [3666, 0]
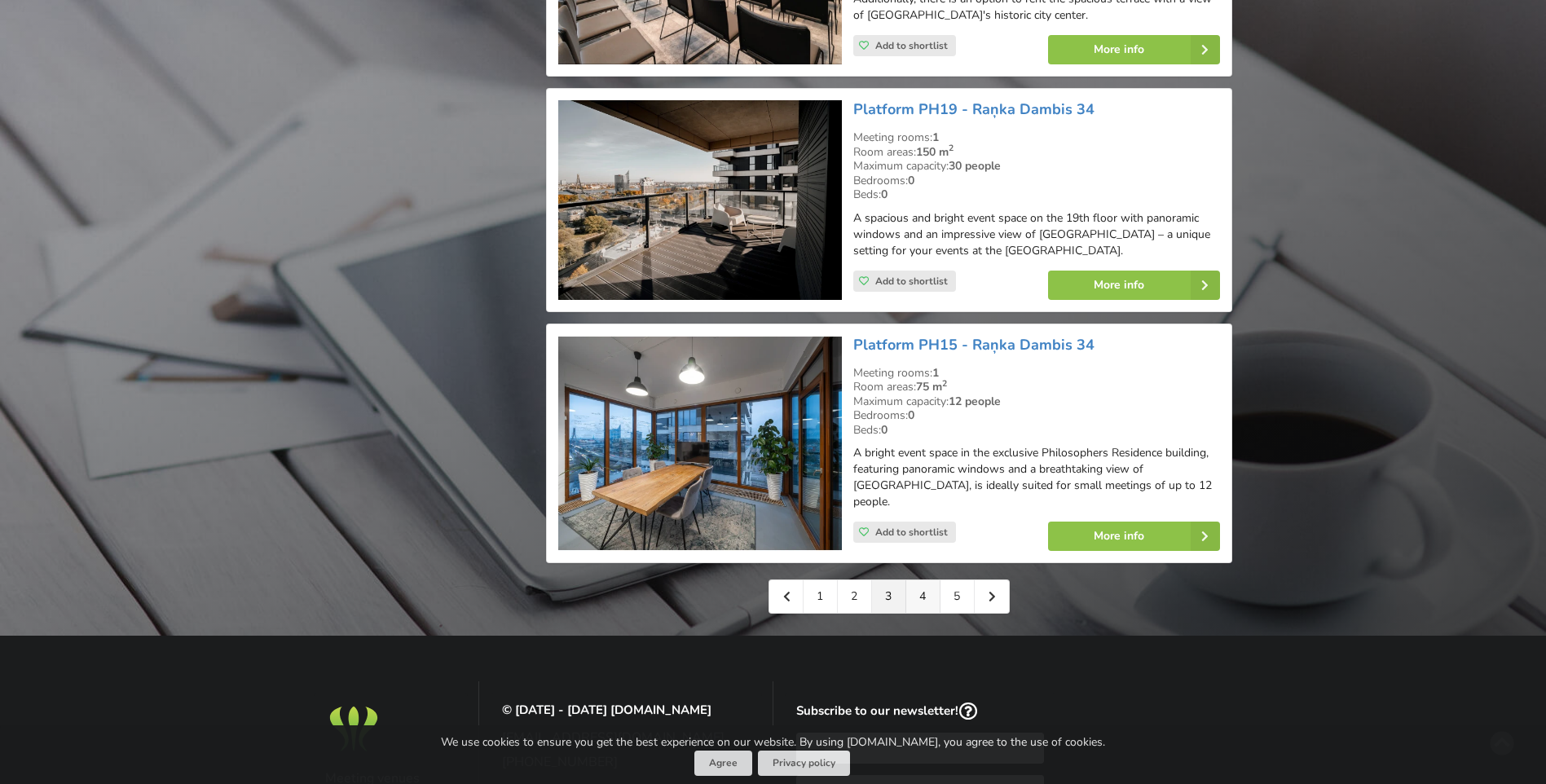
click at [923, 580] on link "4" at bounding box center [923, 596] width 35 height 33
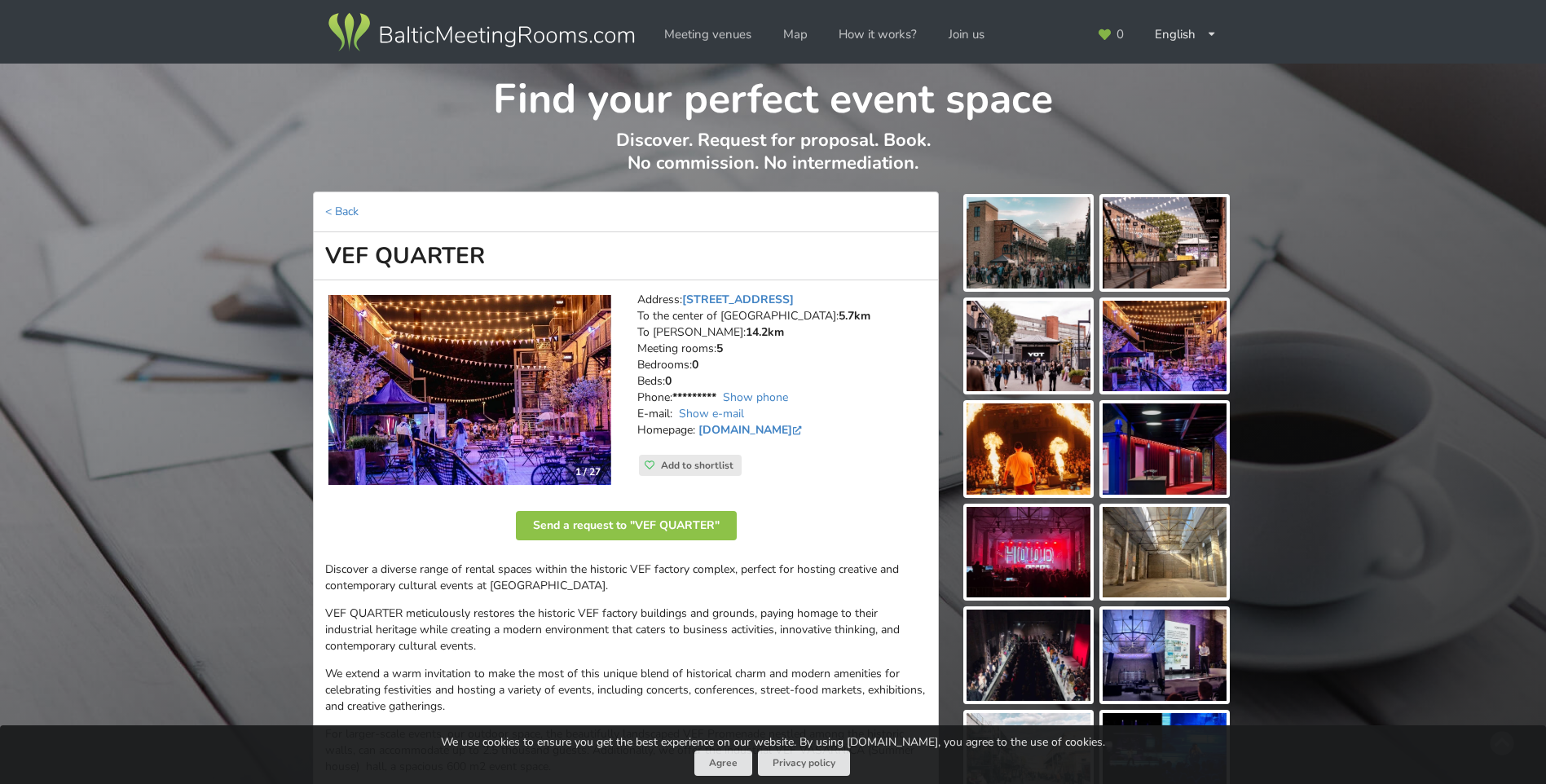
click at [508, 412] on img at bounding box center [470, 389] width 283 height 190
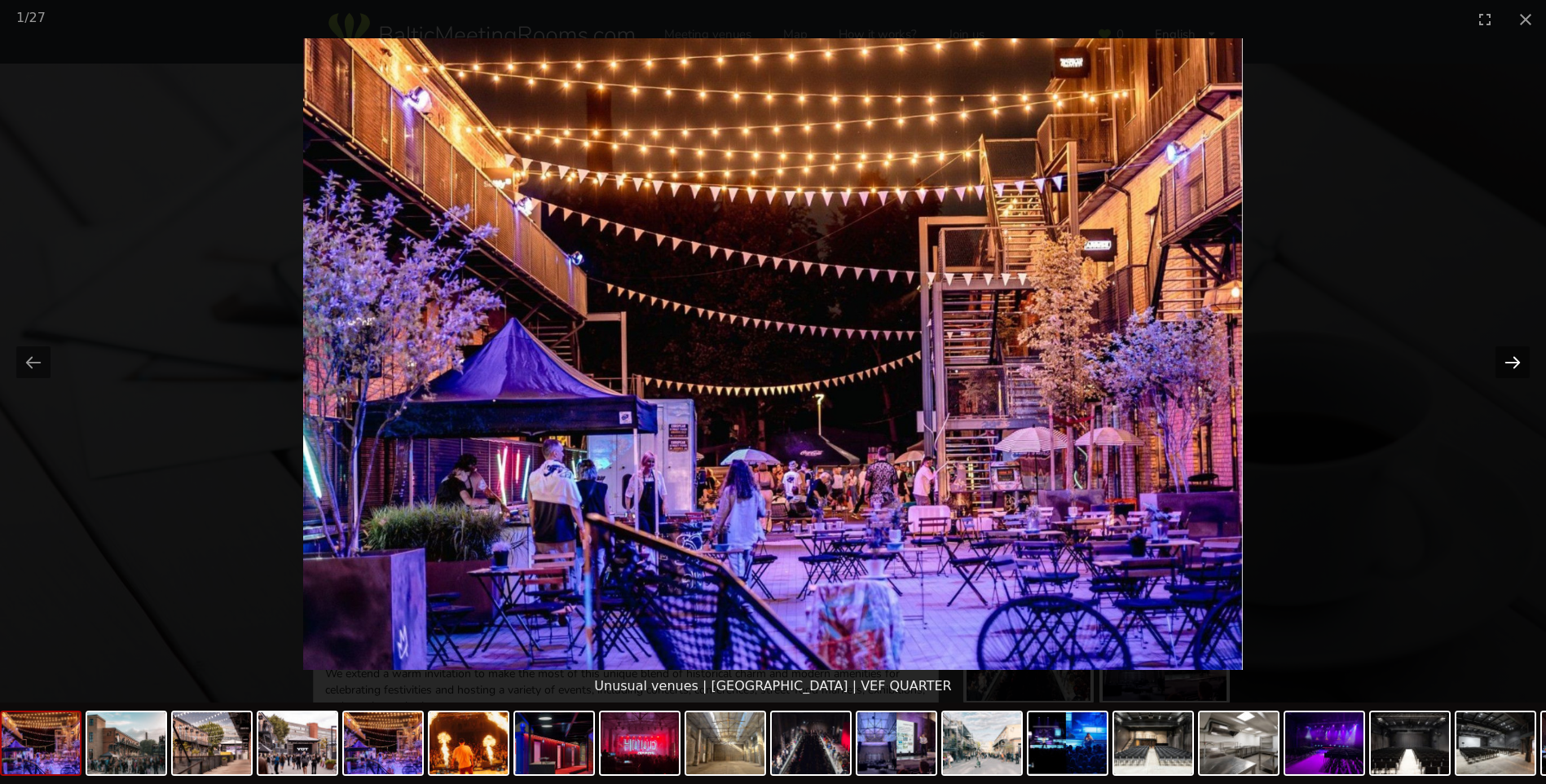
click at [1510, 360] on button "Next slide" at bounding box center [1512, 362] width 35 height 32
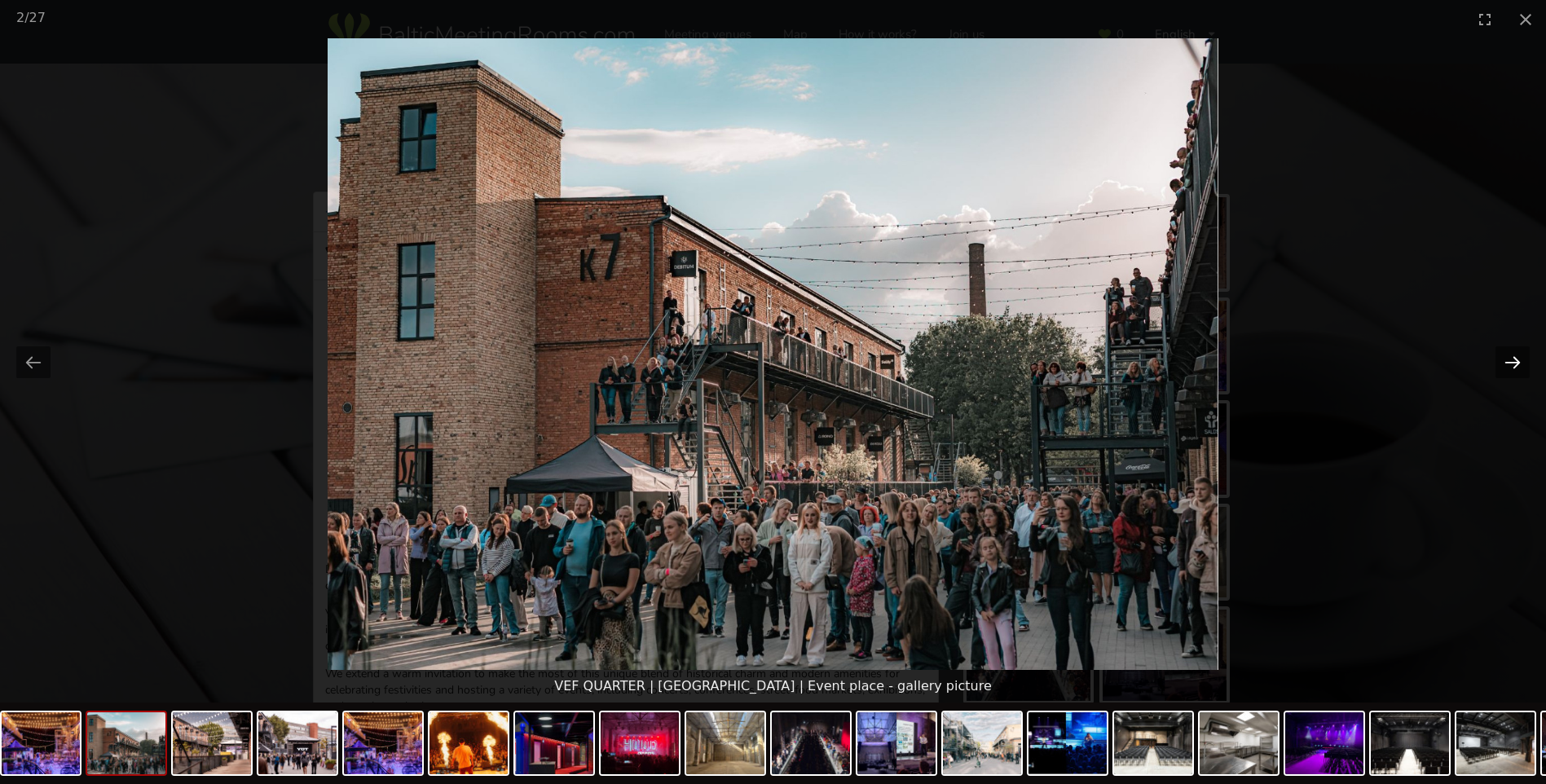
click at [1515, 361] on button "Next slide" at bounding box center [1512, 362] width 35 height 32
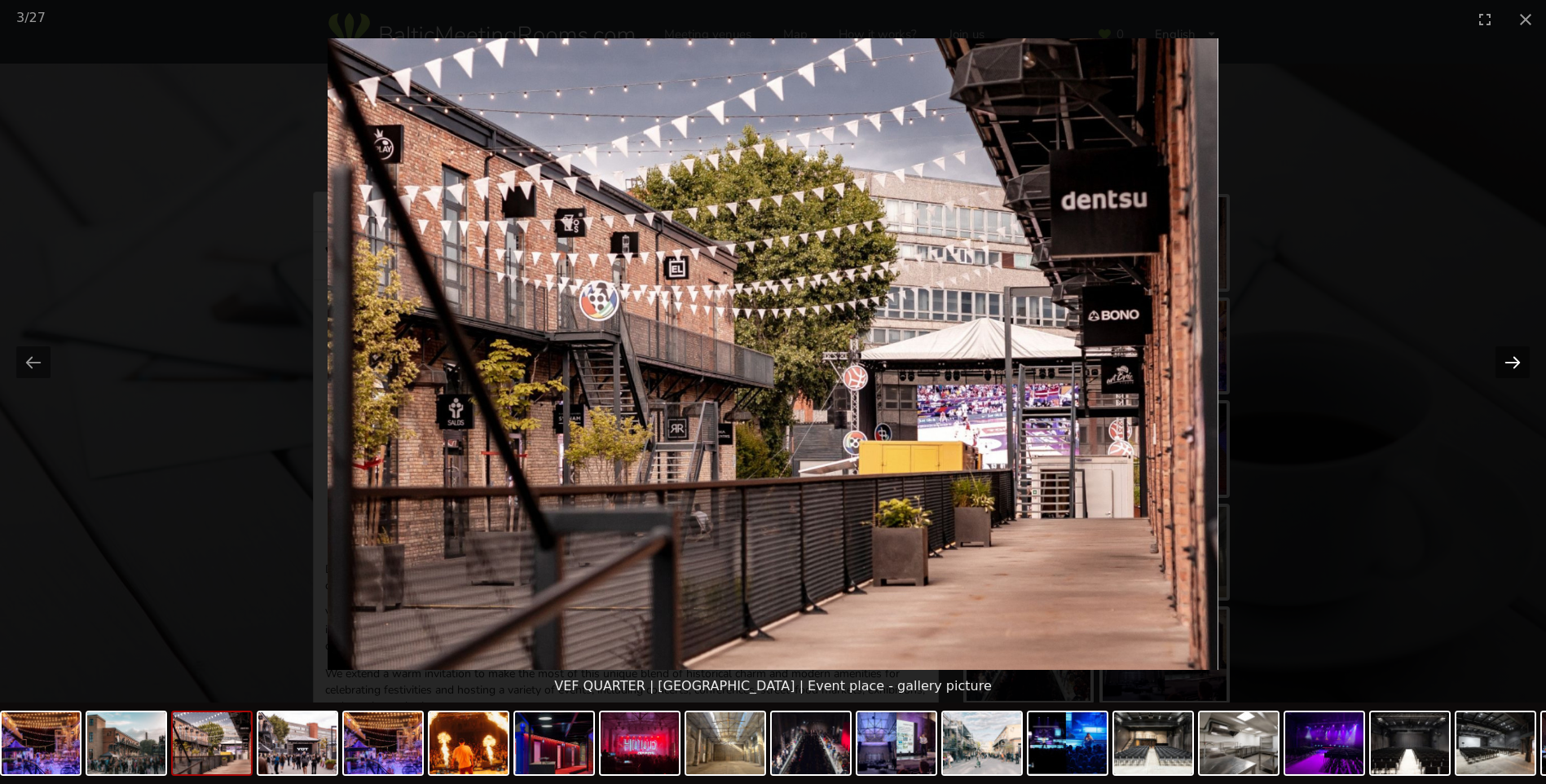
click at [1515, 361] on button "Next slide" at bounding box center [1512, 362] width 35 height 32
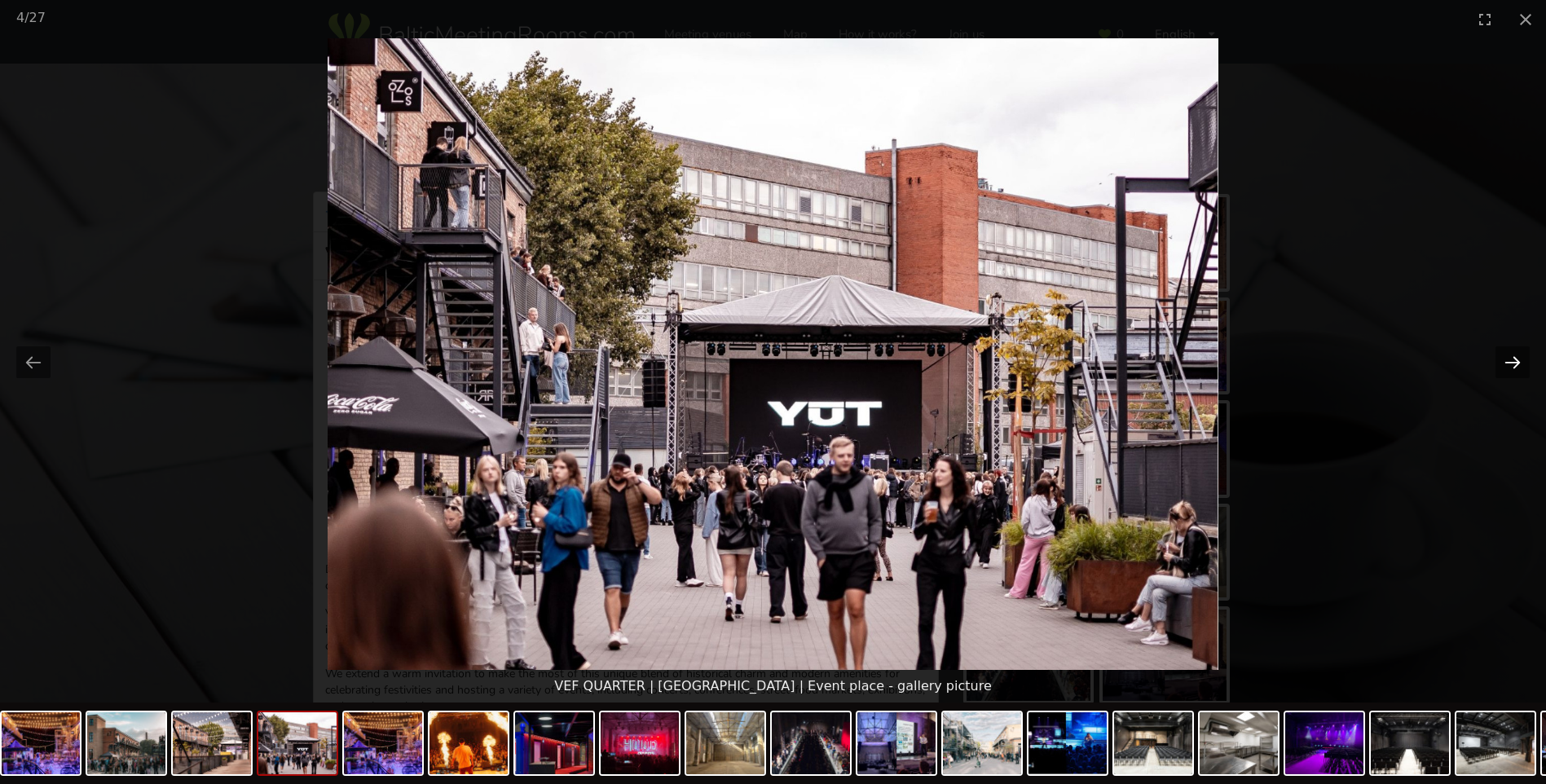
click at [1515, 361] on button "Next slide" at bounding box center [1512, 362] width 35 height 32
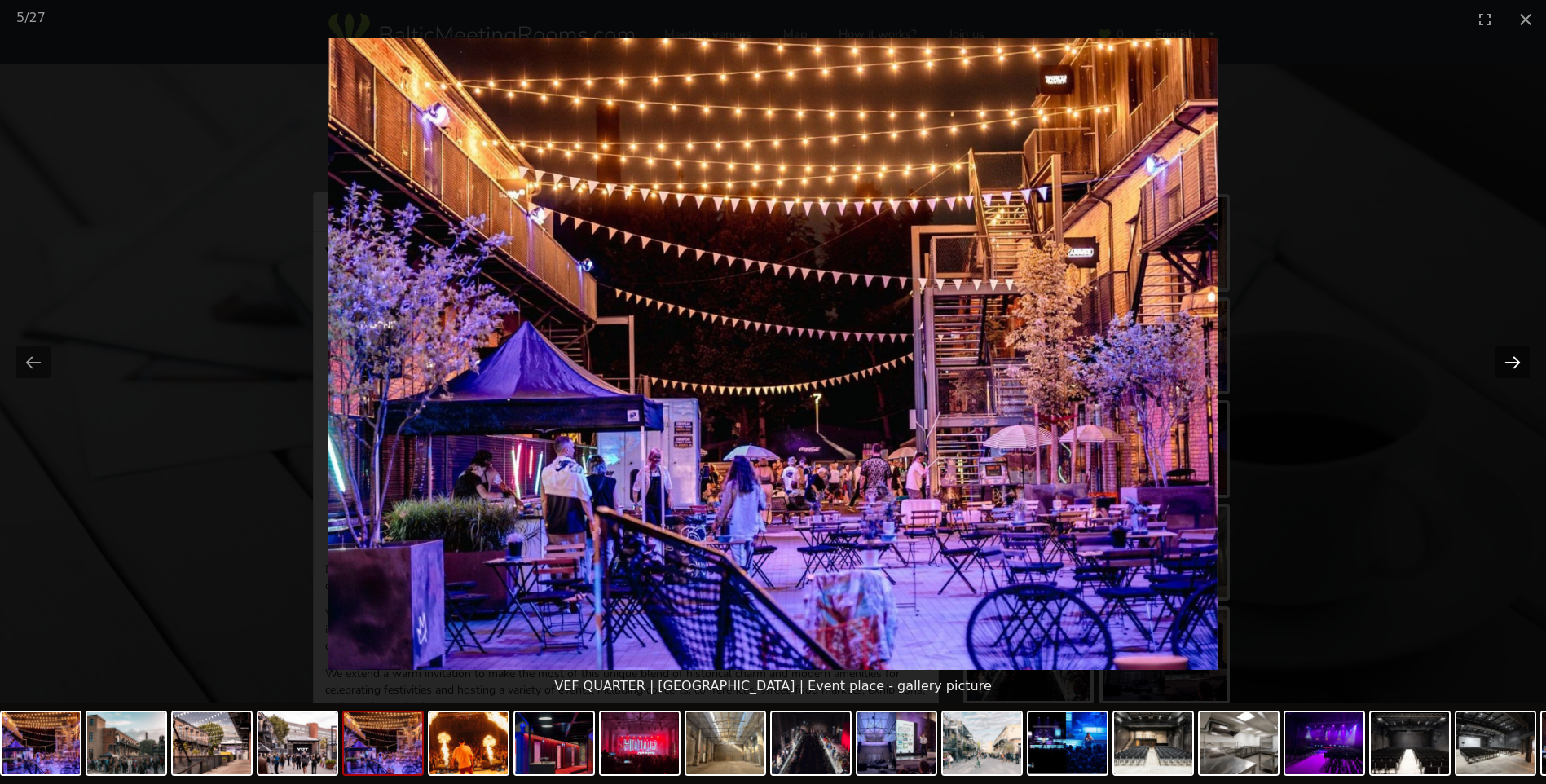
click at [1515, 361] on button "Next slide" at bounding box center [1512, 362] width 35 height 32
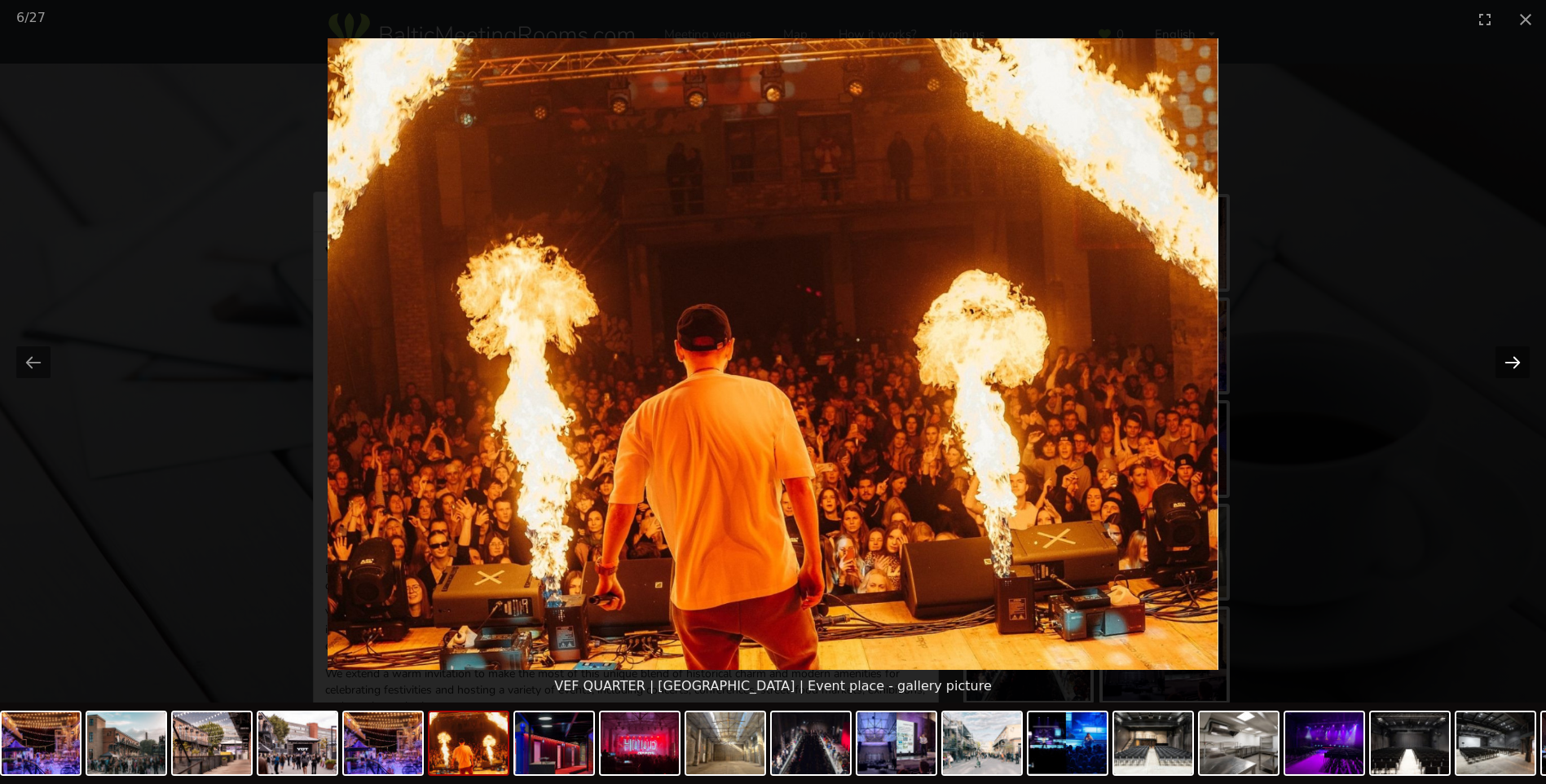
click at [1515, 361] on button "Next slide" at bounding box center [1512, 362] width 35 height 32
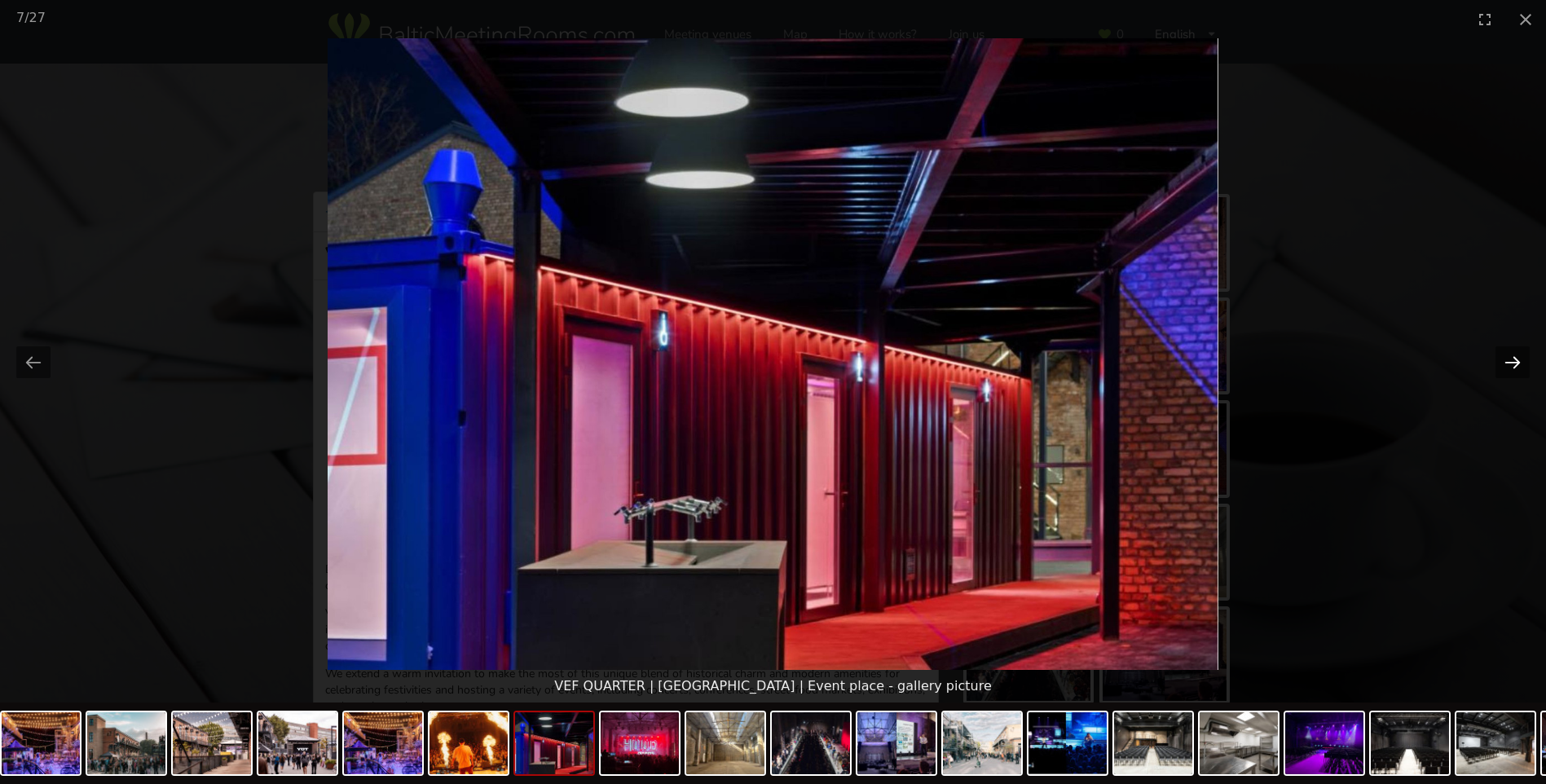
click at [1515, 361] on button "Next slide" at bounding box center [1512, 362] width 35 height 32
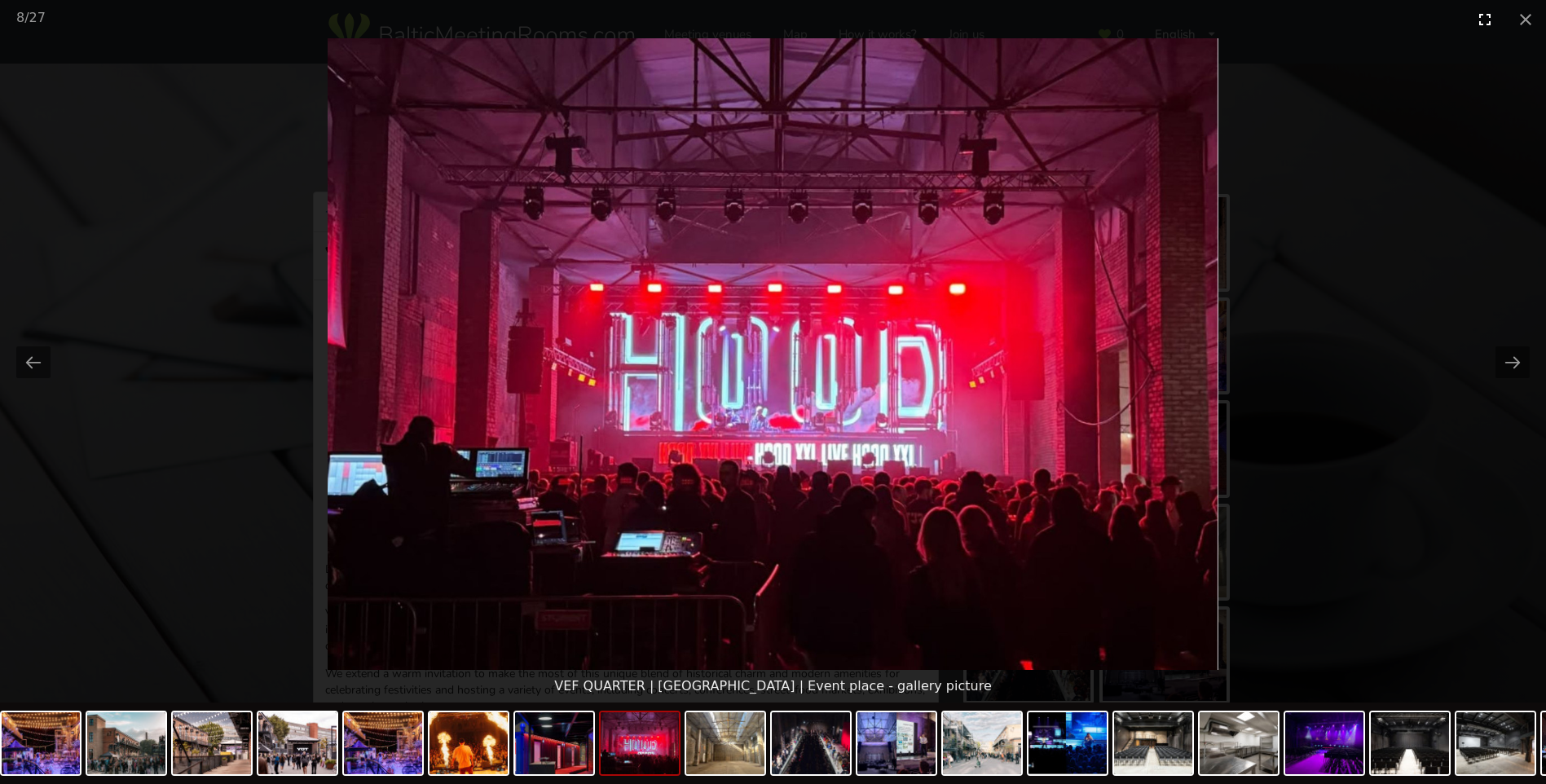
drag, startPoint x: 1519, startPoint y: 19, endPoint x: 1473, endPoint y: 1, distance: 49.4
click at [1522, 20] on button "Close gallery" at bounding box center [1525, 19] width 41 height 38
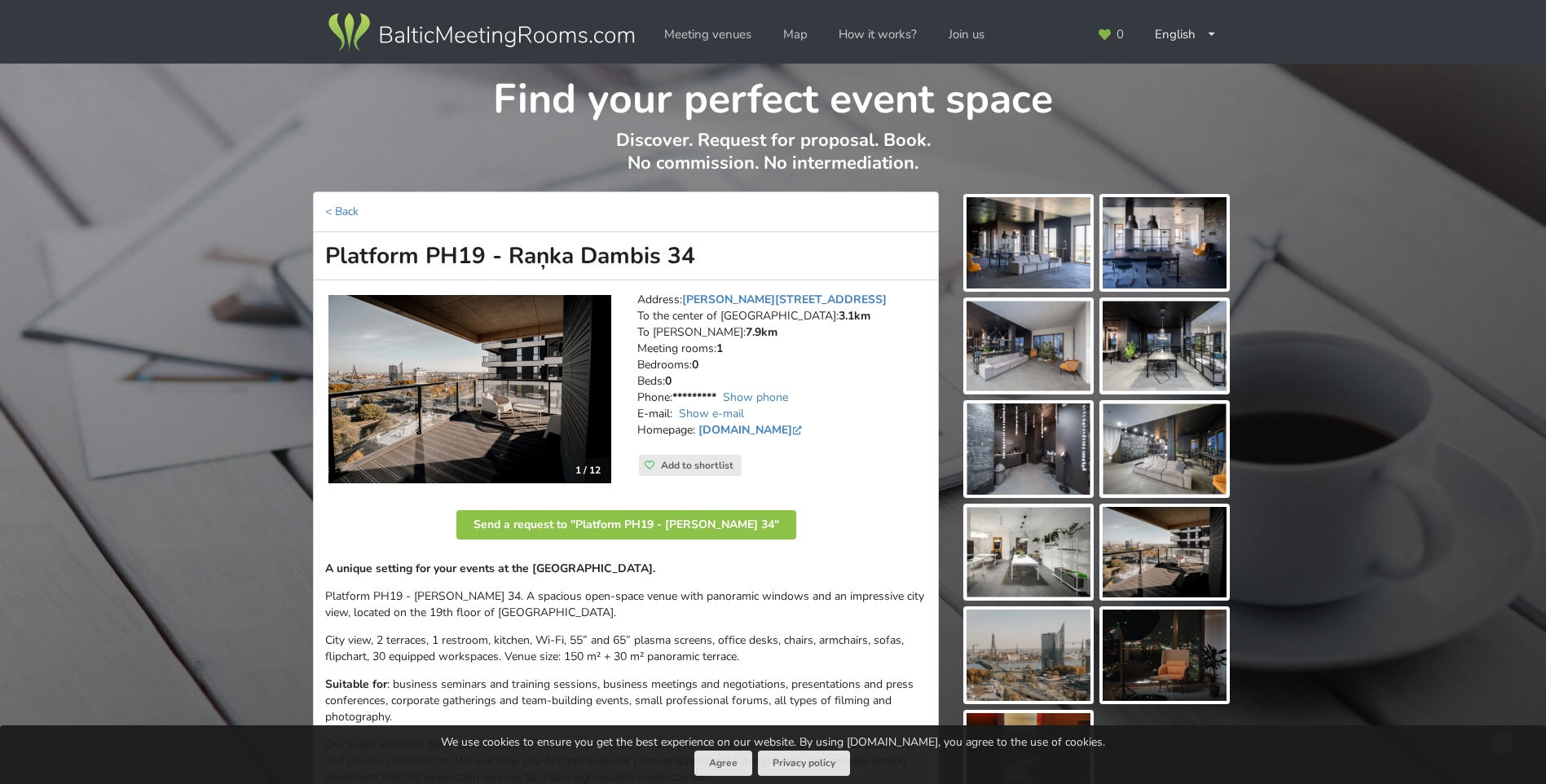
click at [1012, 544] on img at bounding box center [1028, 553] width 124 height 92
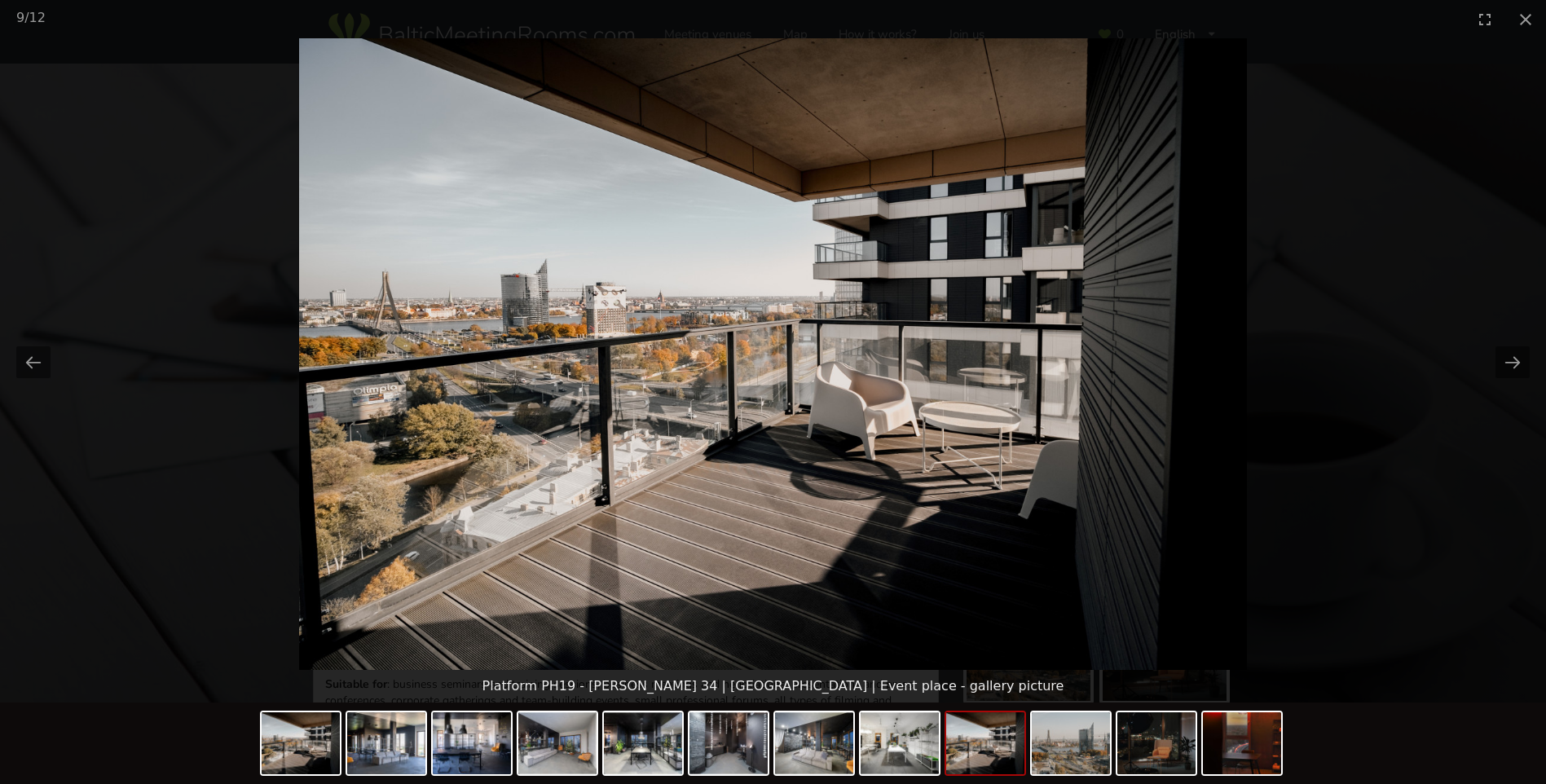
click at [1396, 177] on picture at bounding box center [773, 354] width 1546 height 632
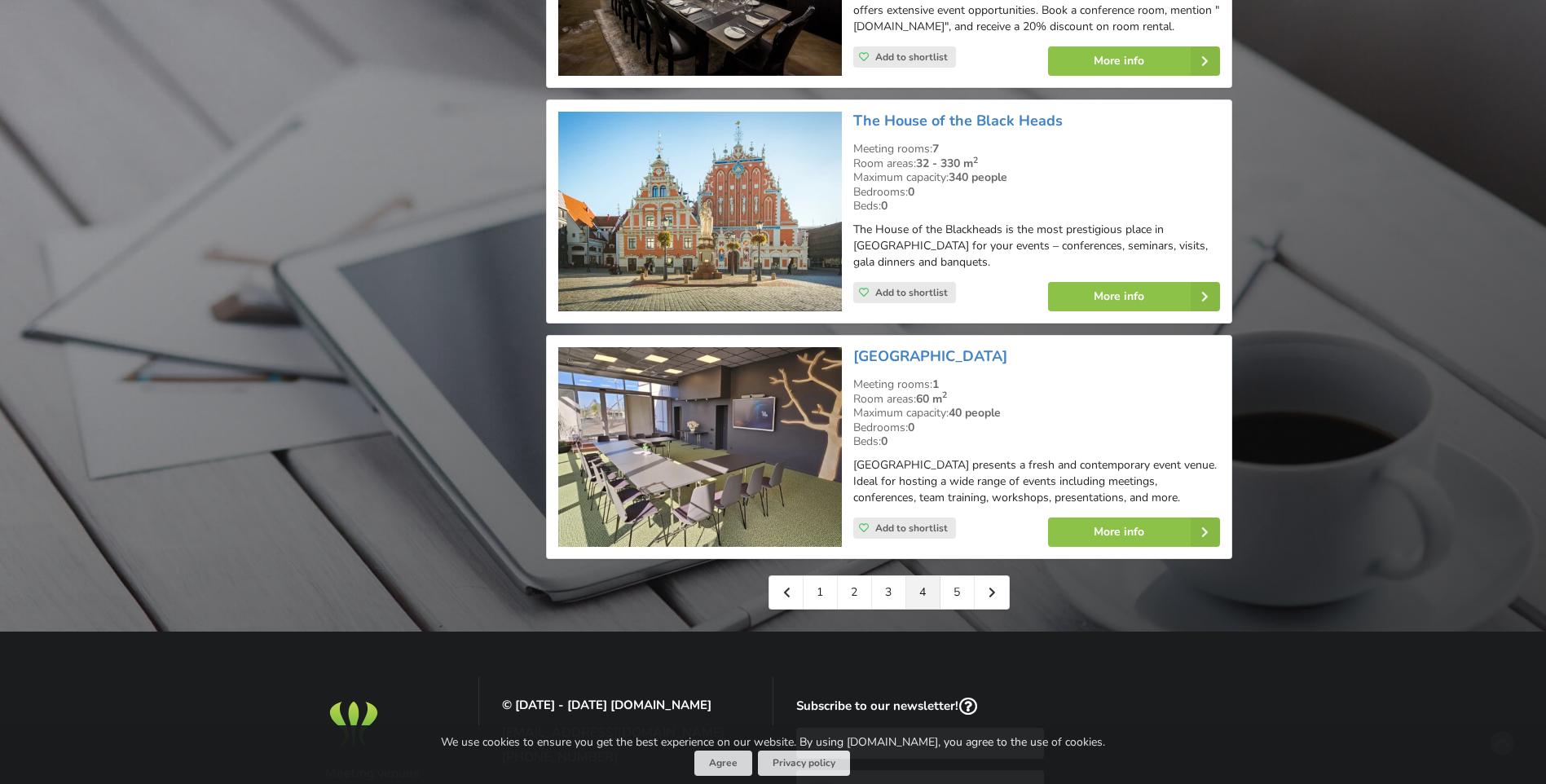
scroll to position [3666, 0]
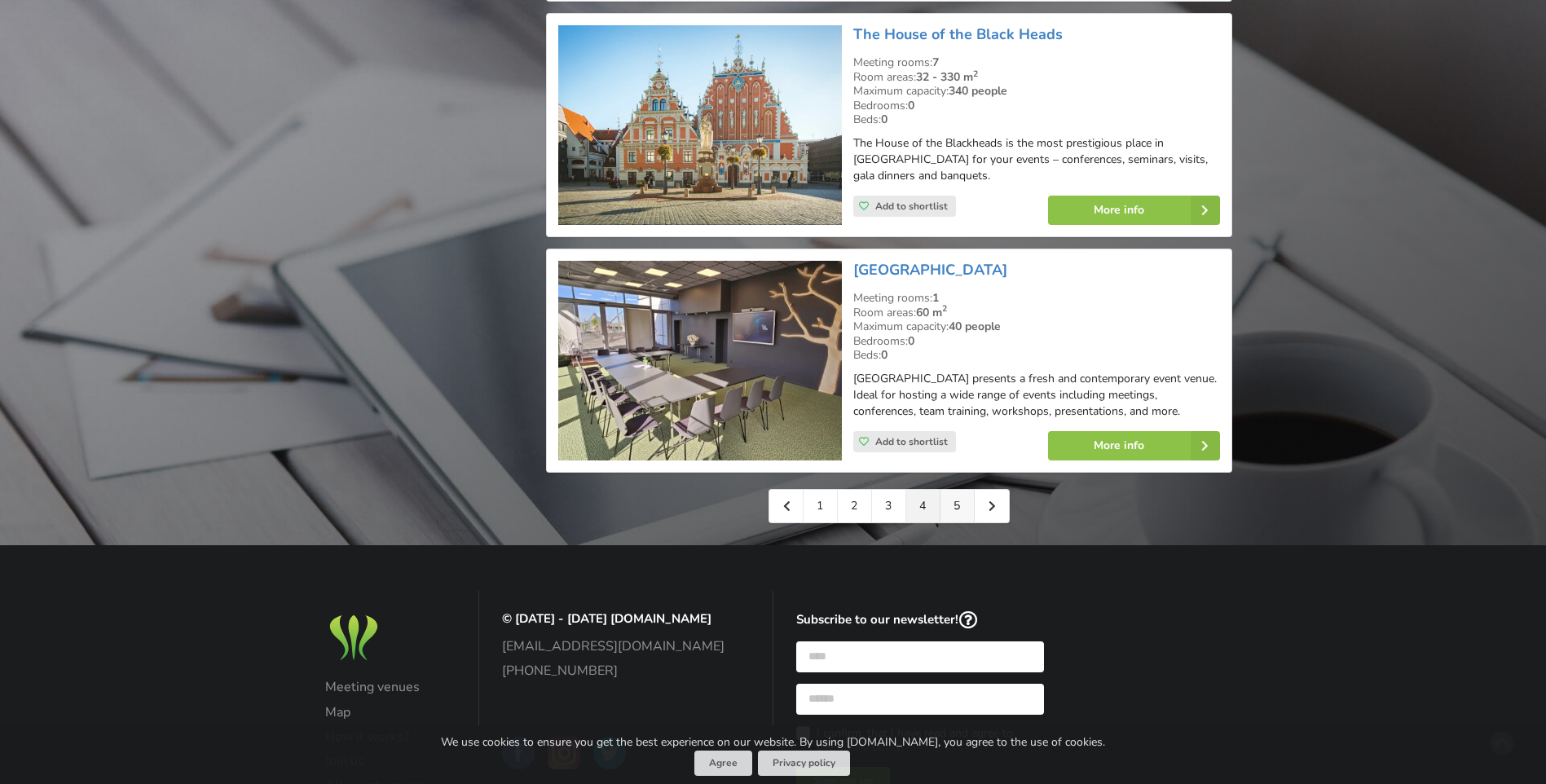
click at [958, 489] on link "5" at bounding box center [957, 505] width 35 height 33
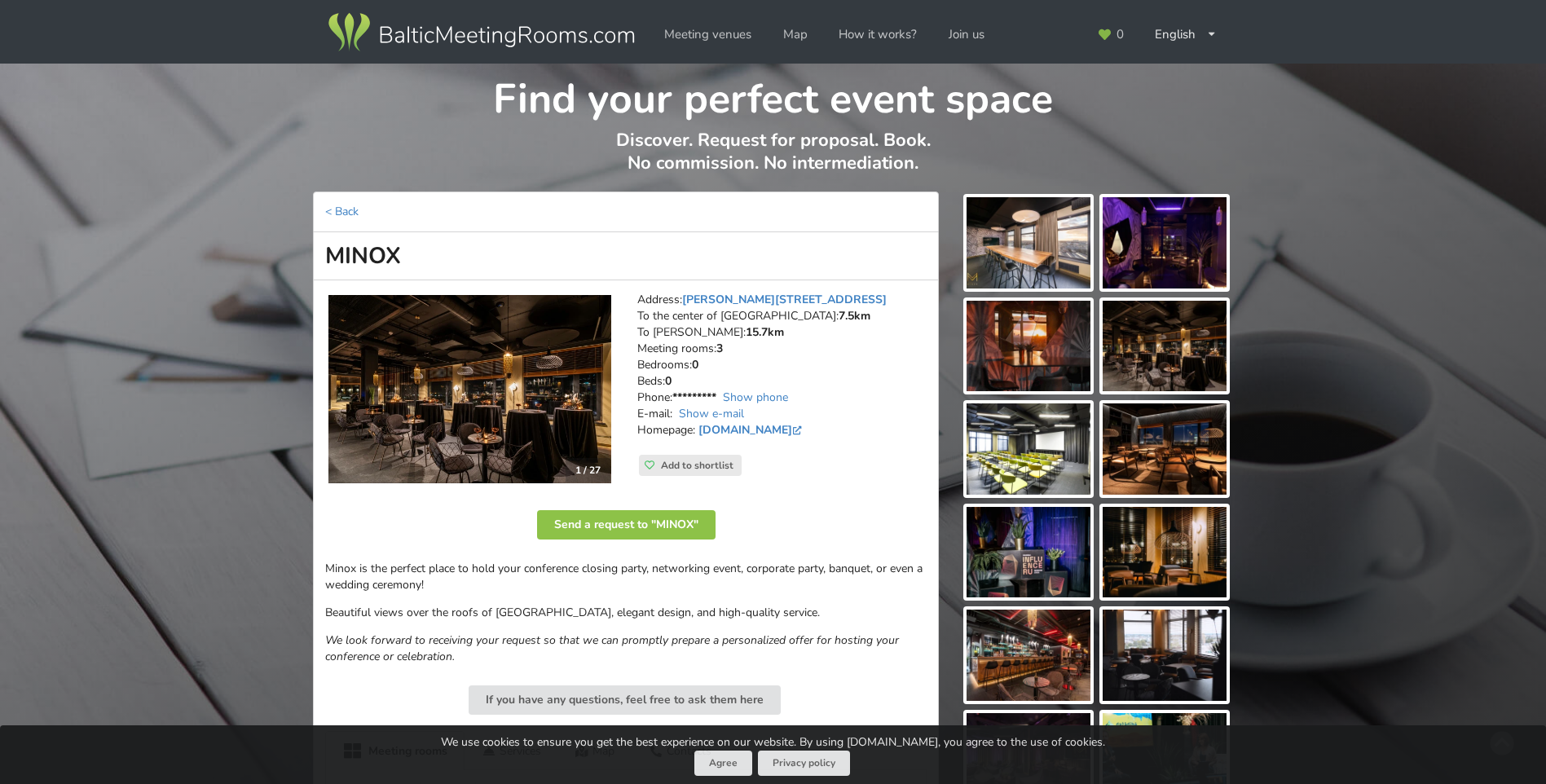
click at [444, 387] on img at bounding box center [470, 389] width 283 height 189
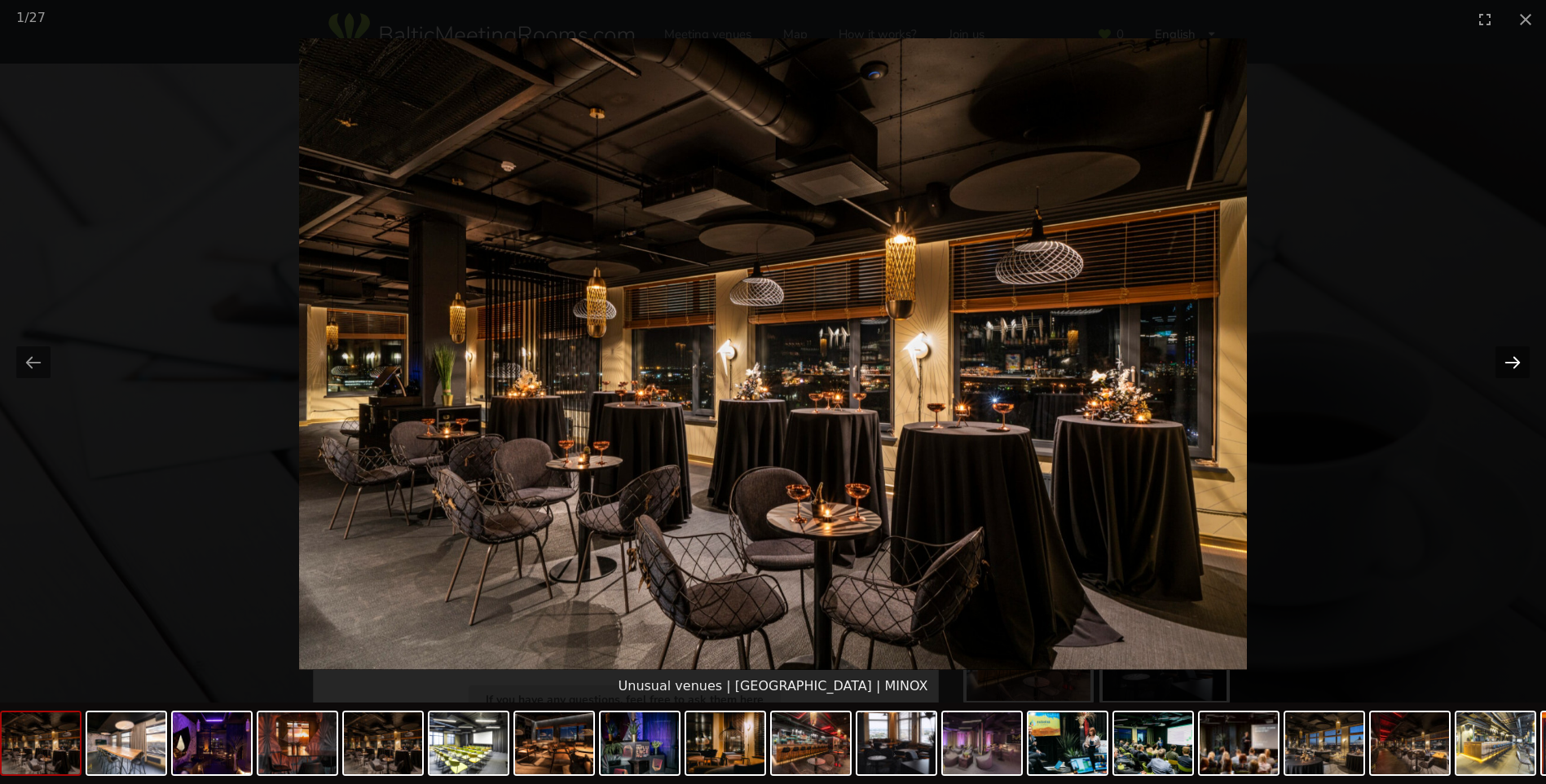
click at [1503, 359] on button "Next slide" at bounding box center [1512, 362] width 35 height 32
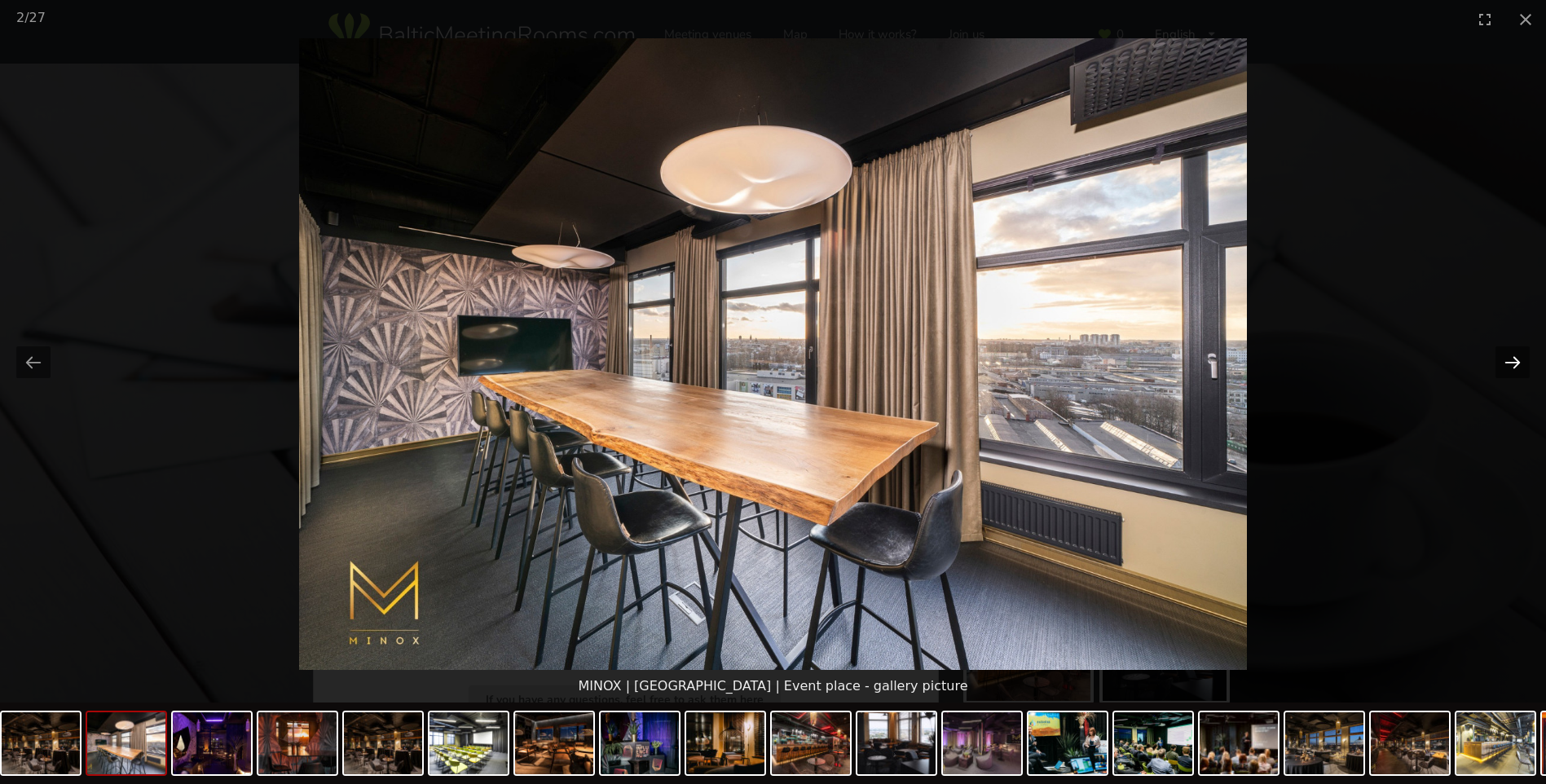
click at [1501, 359] on button "Next slide" at bounding box center [1512, 362] width 35 height 32
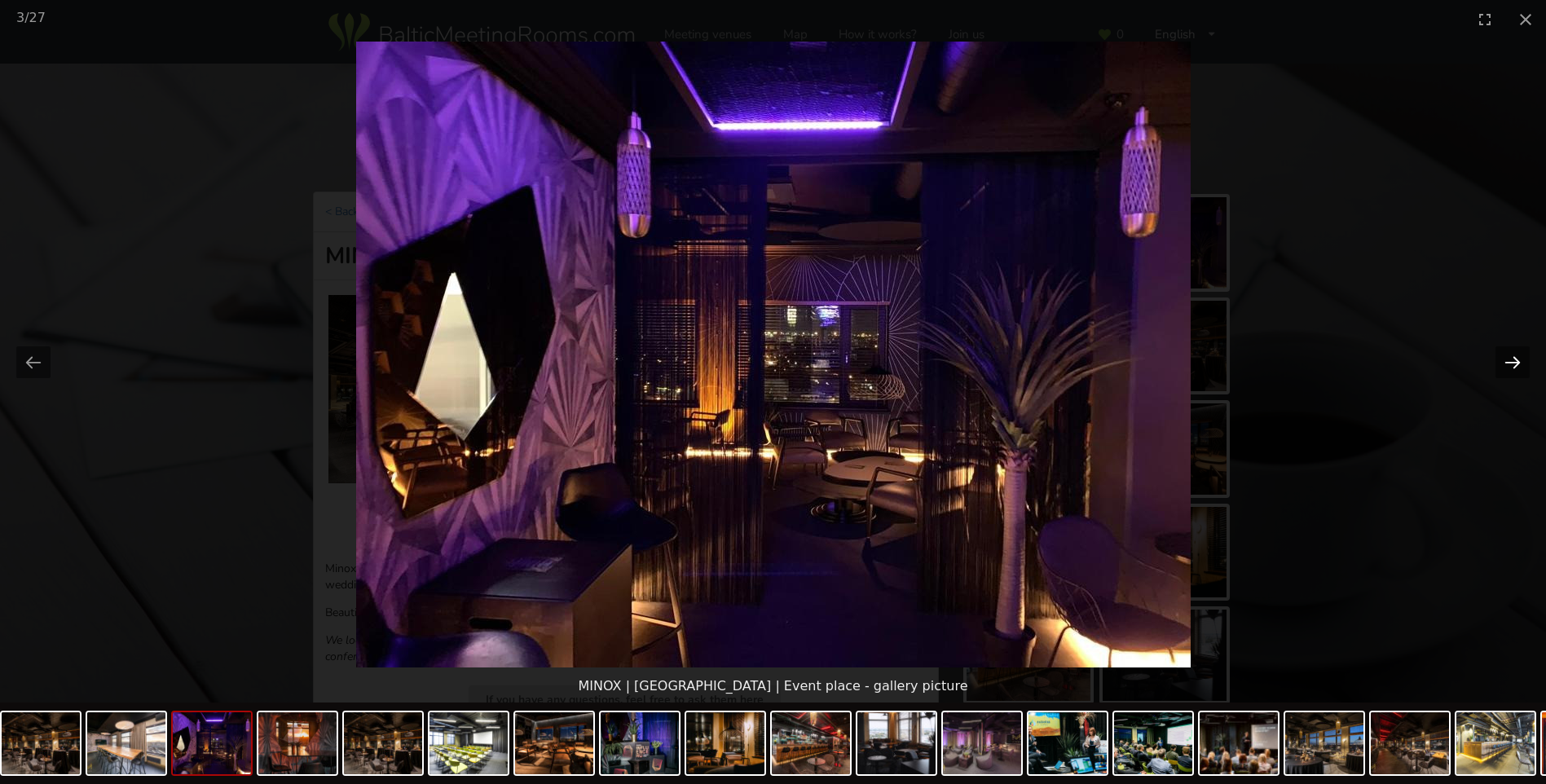
click at [1501, 359] on button "Next slide" at bounding box center [1512, 362] width 35 height 32
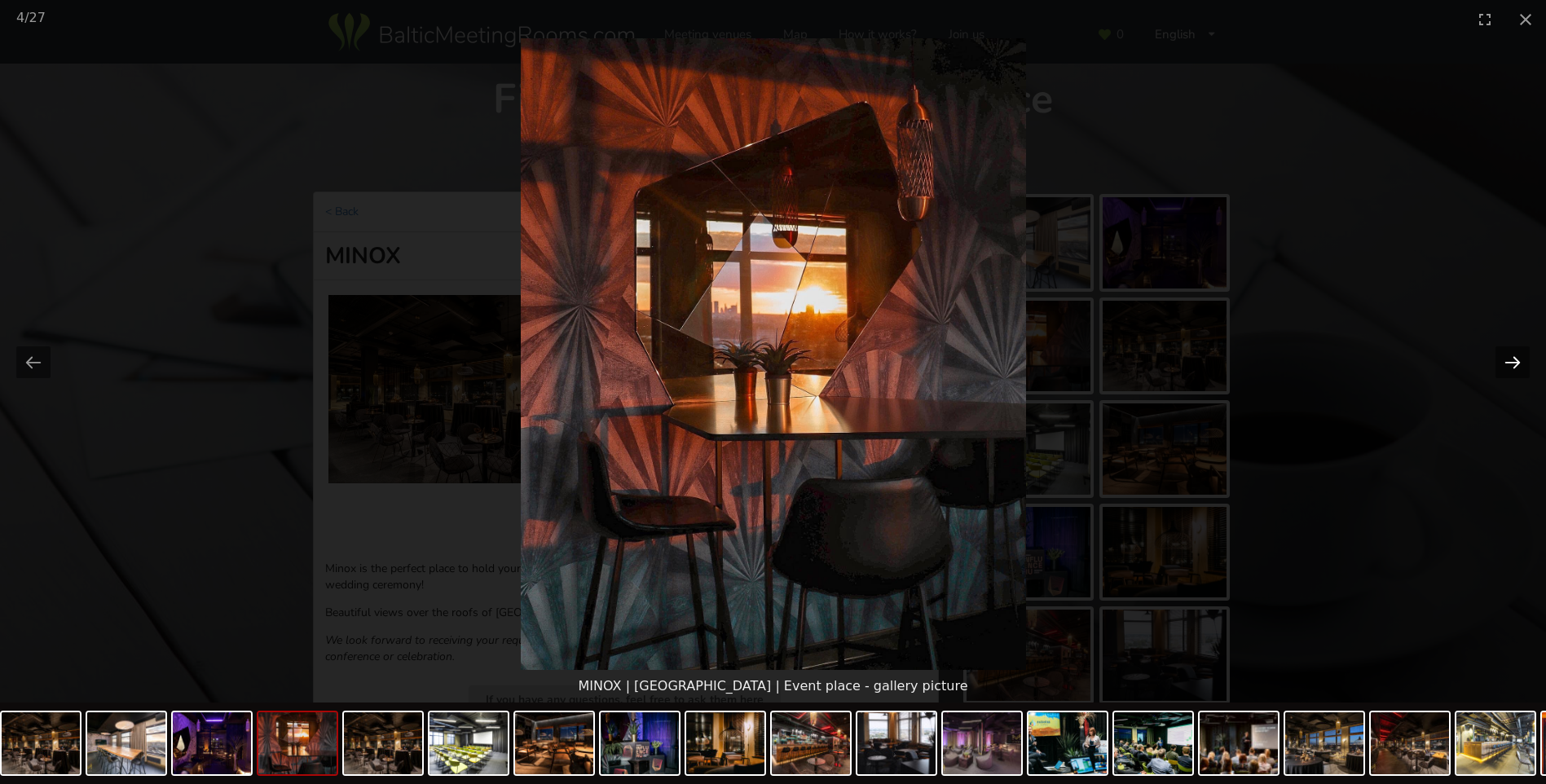
click at [1501, 359] on button "Next slide" at bounding box center [1512, 362] width 35 height 32
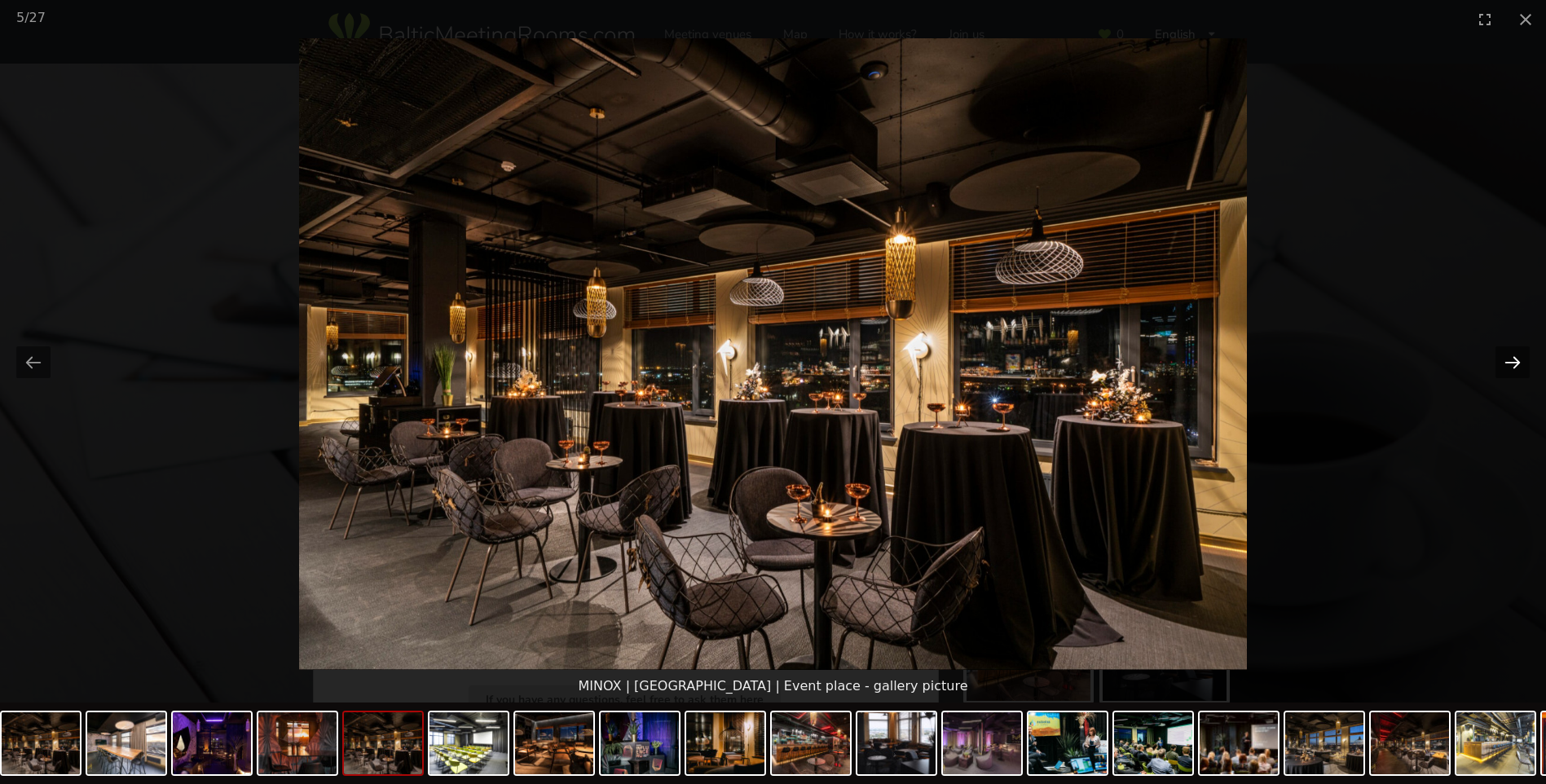
click at [1501, 359] on button "Next slide" at bounding box center [1512, 362] width 35 height 32
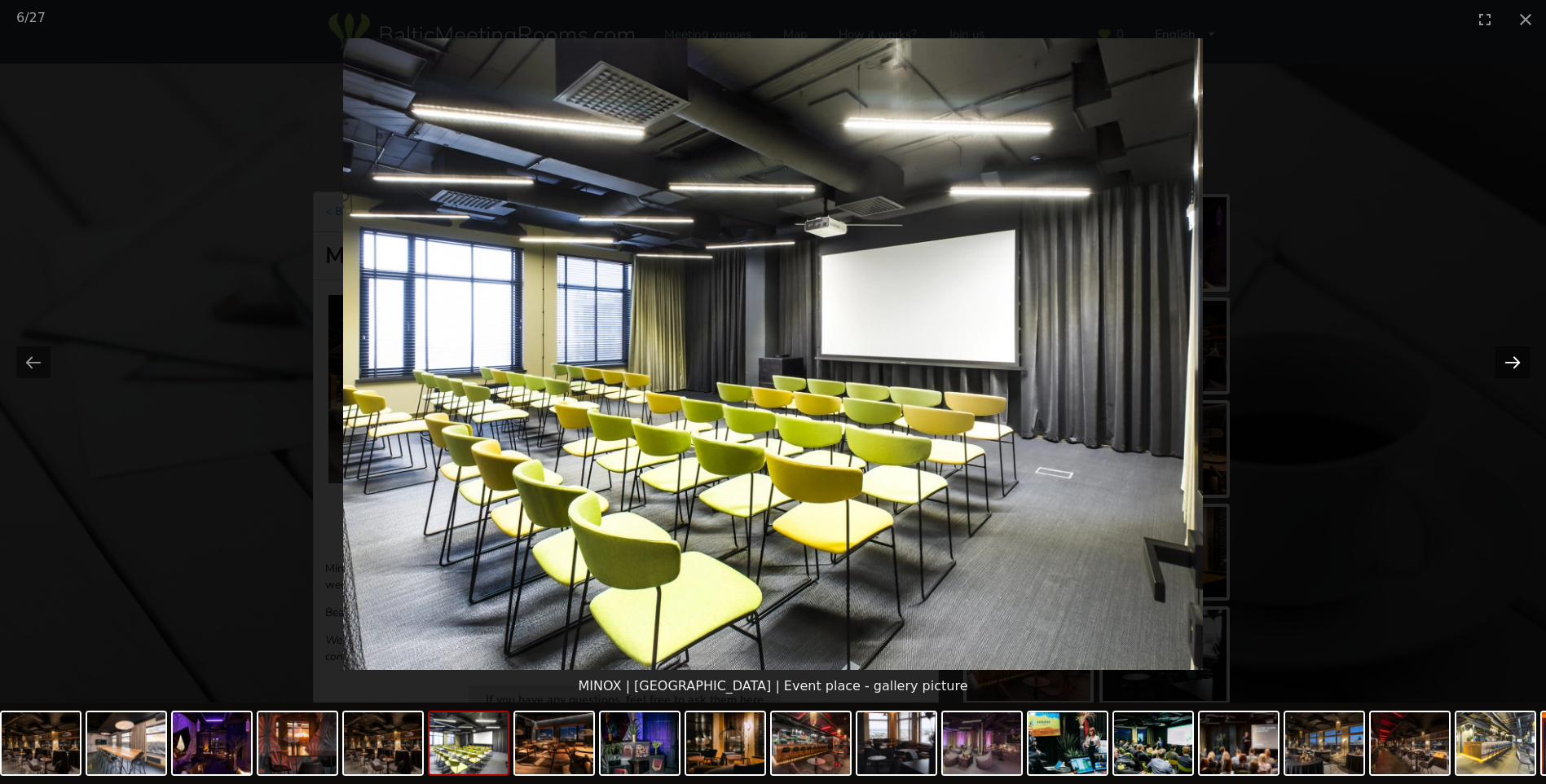
click at [1501, 359] on button "Next slide" at bounding box center [1512, 362] width 35 height 32
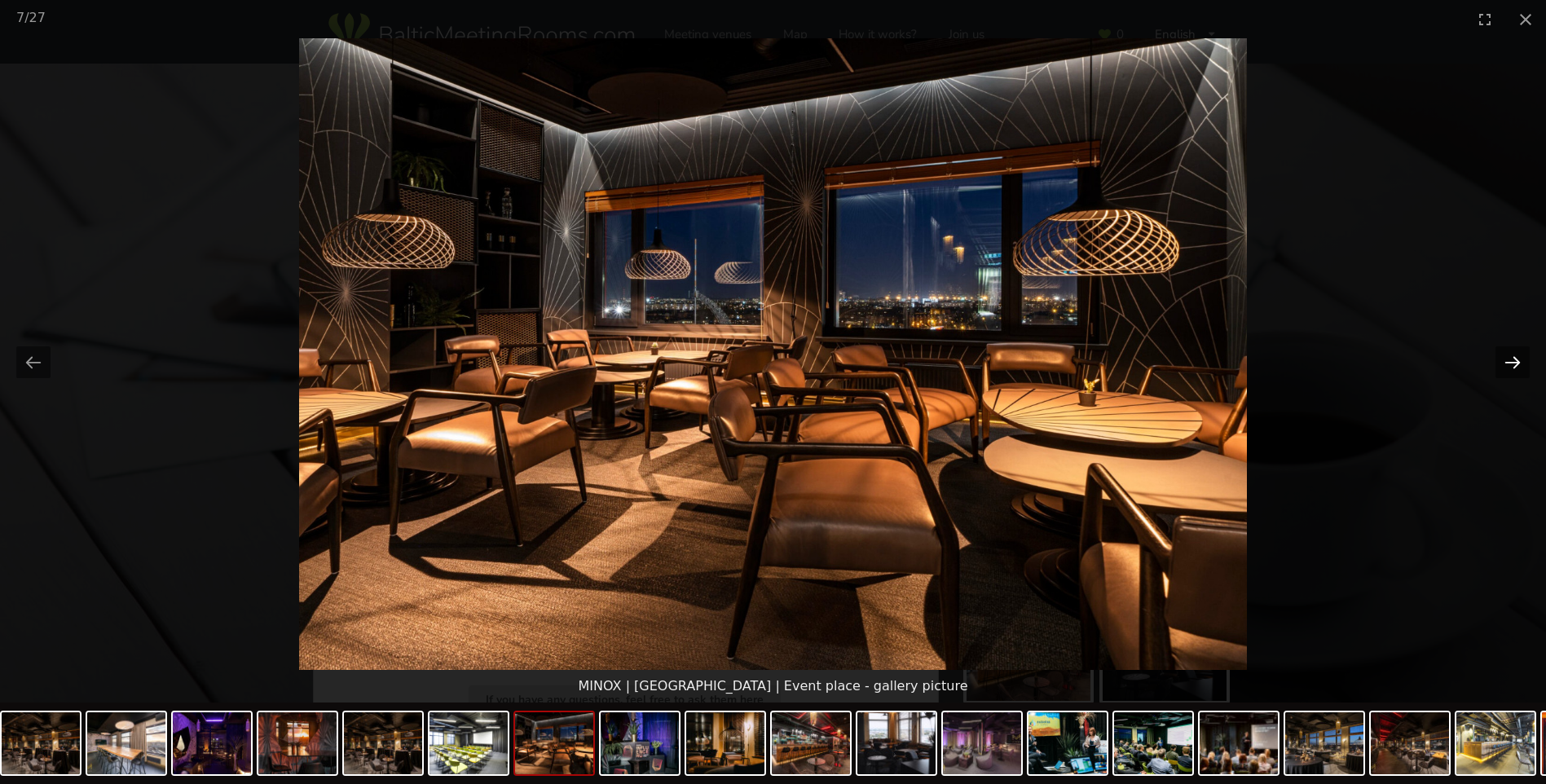
click at [1501, 359] on button "Next slide" at bounding box center [1512, 362] width 35 height 32
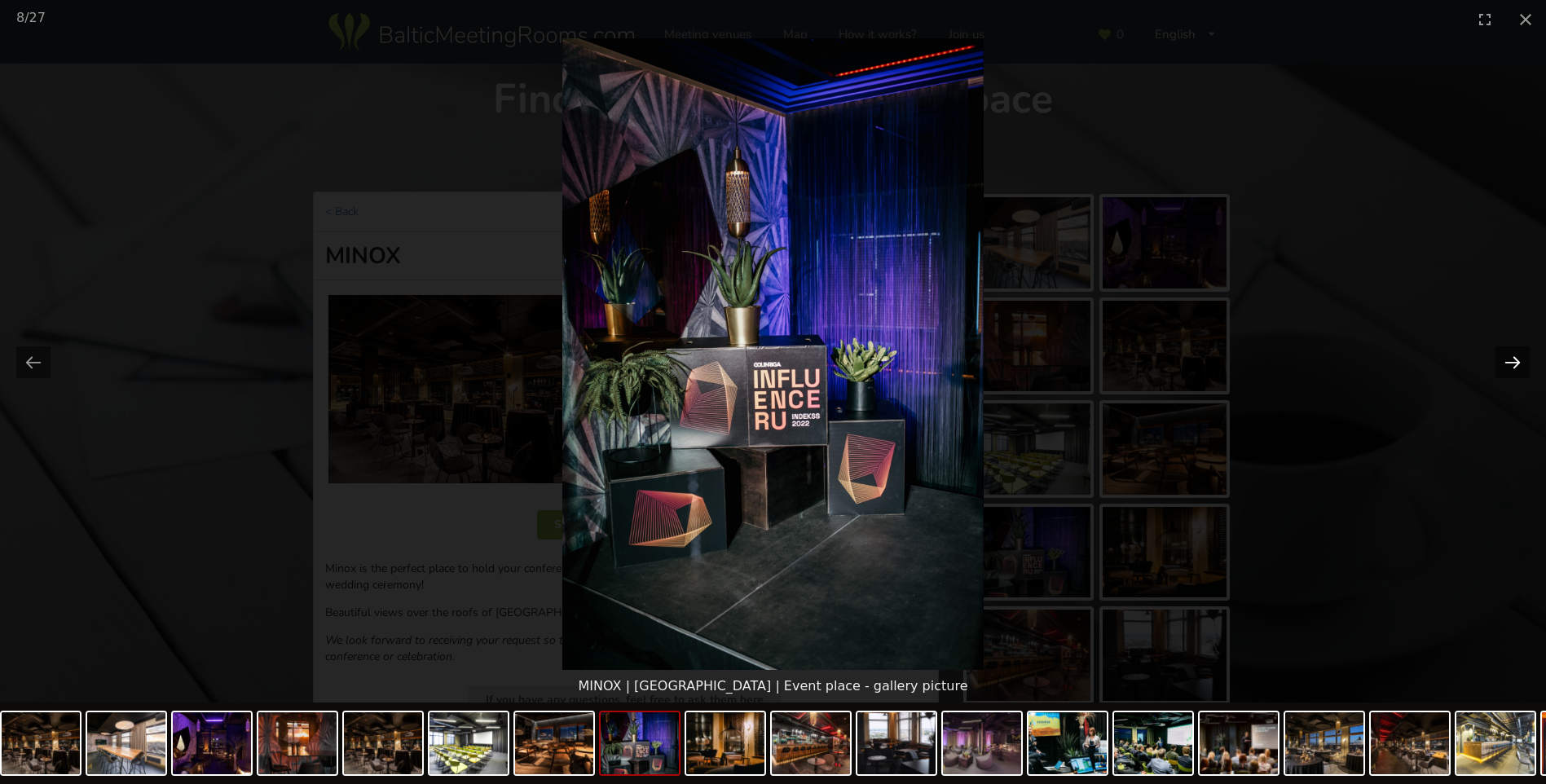
click at [1501, 359] on button "Next slide" at bounding box center [1512, 362] width 35 height 32
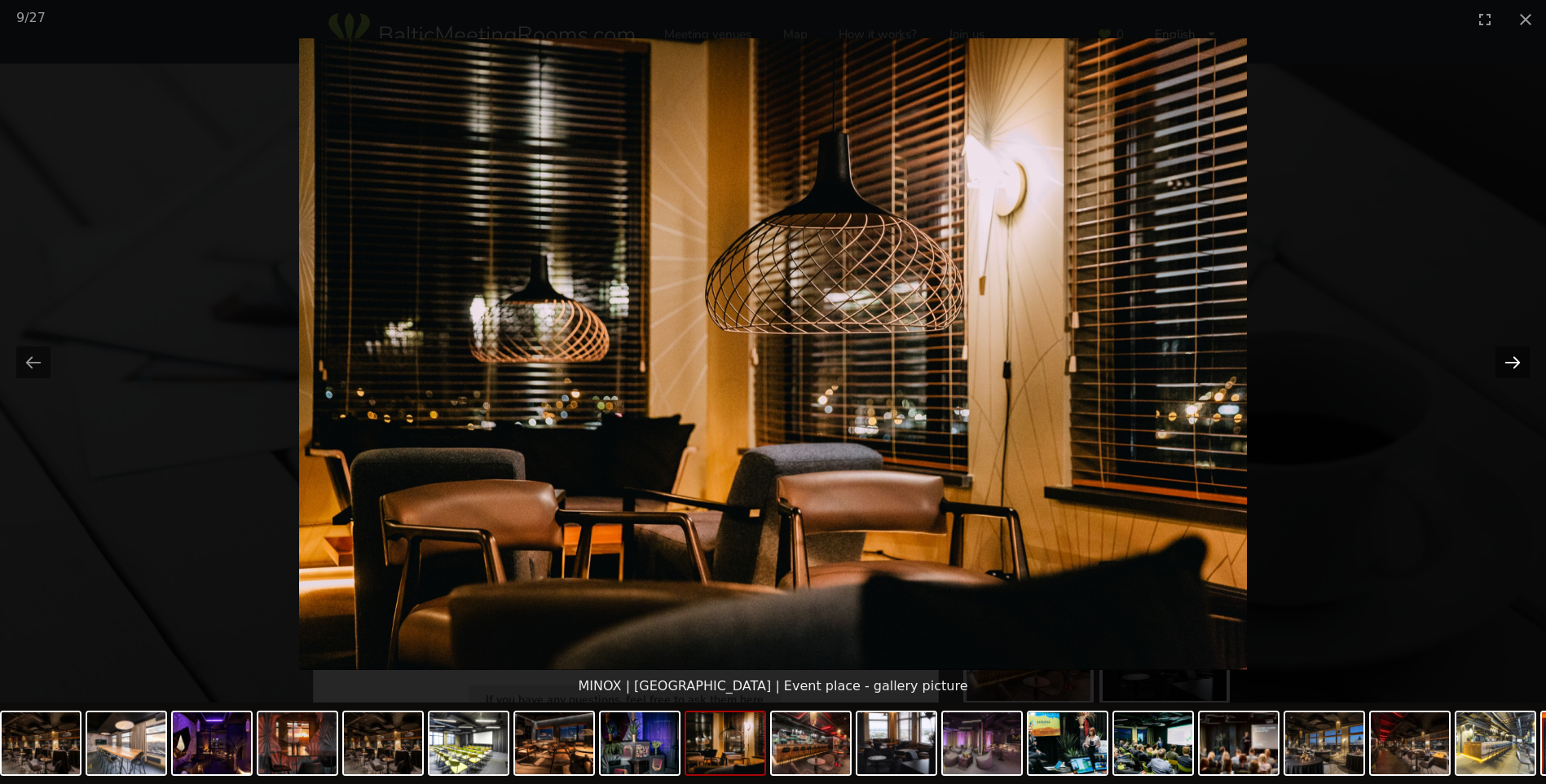
click at [1501, 359] on button "Next slide" at bounding box center [1512, 362] width 35 height 32
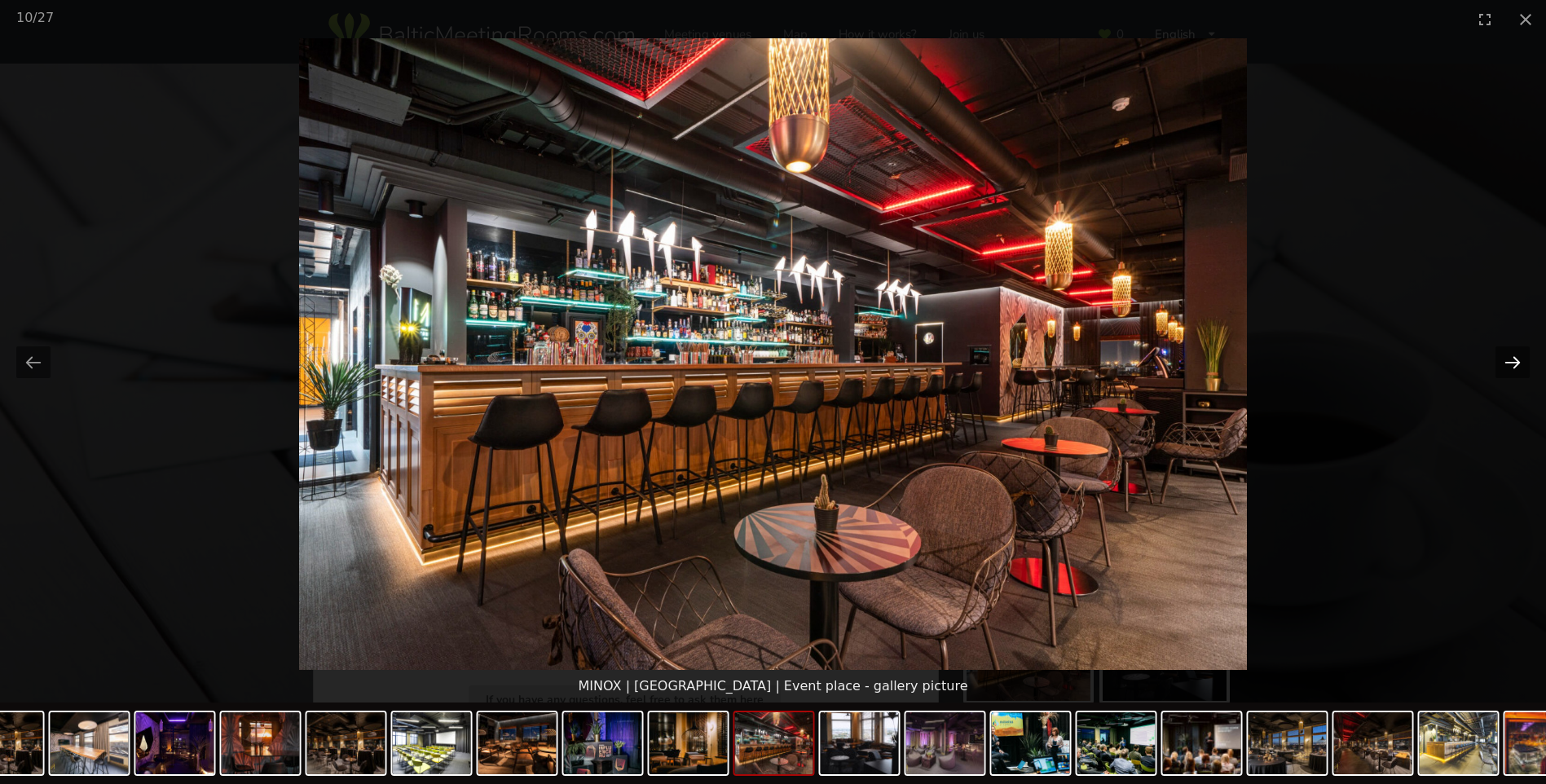
click at [1501, 359] on button "Next slide" at bounding box center [1512, 362] width 35 height 32
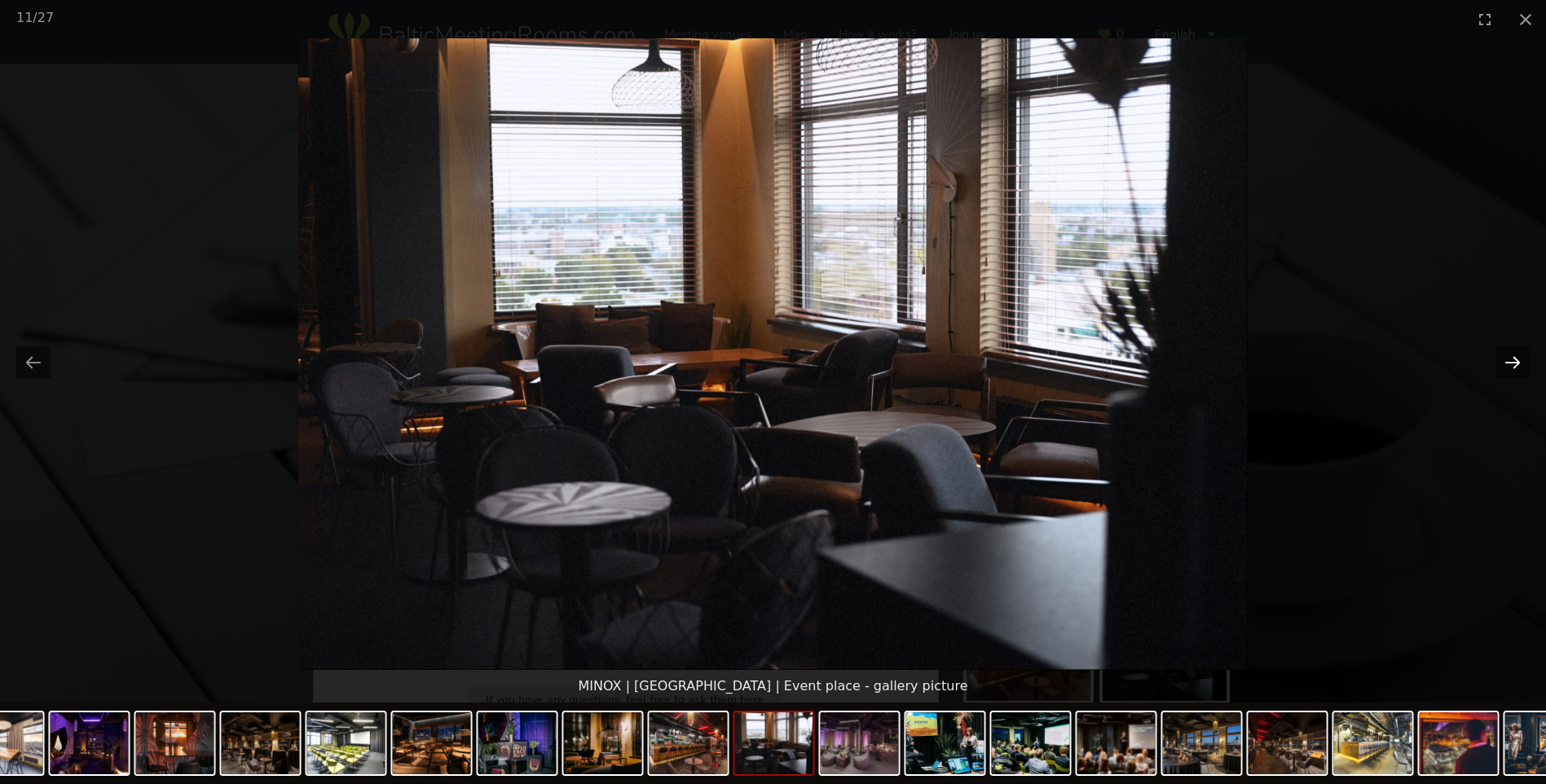
click at [1501, 359] on button "Next slide" at bounding box center [1512, 362] width 35 height 32
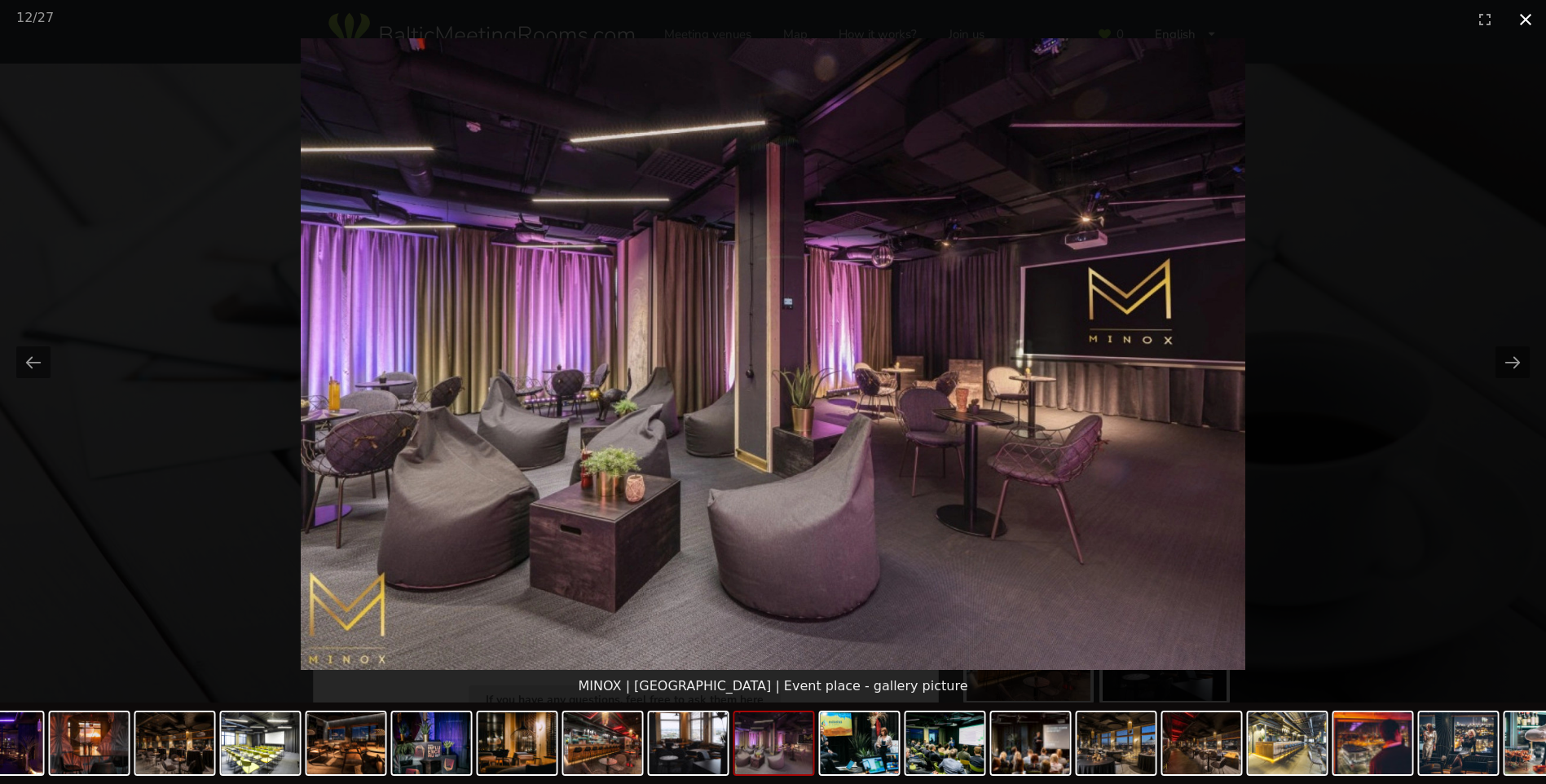
click at [1522, 23] on button "Close gallery" at bounding box center [1525, 19] width 41 height 38
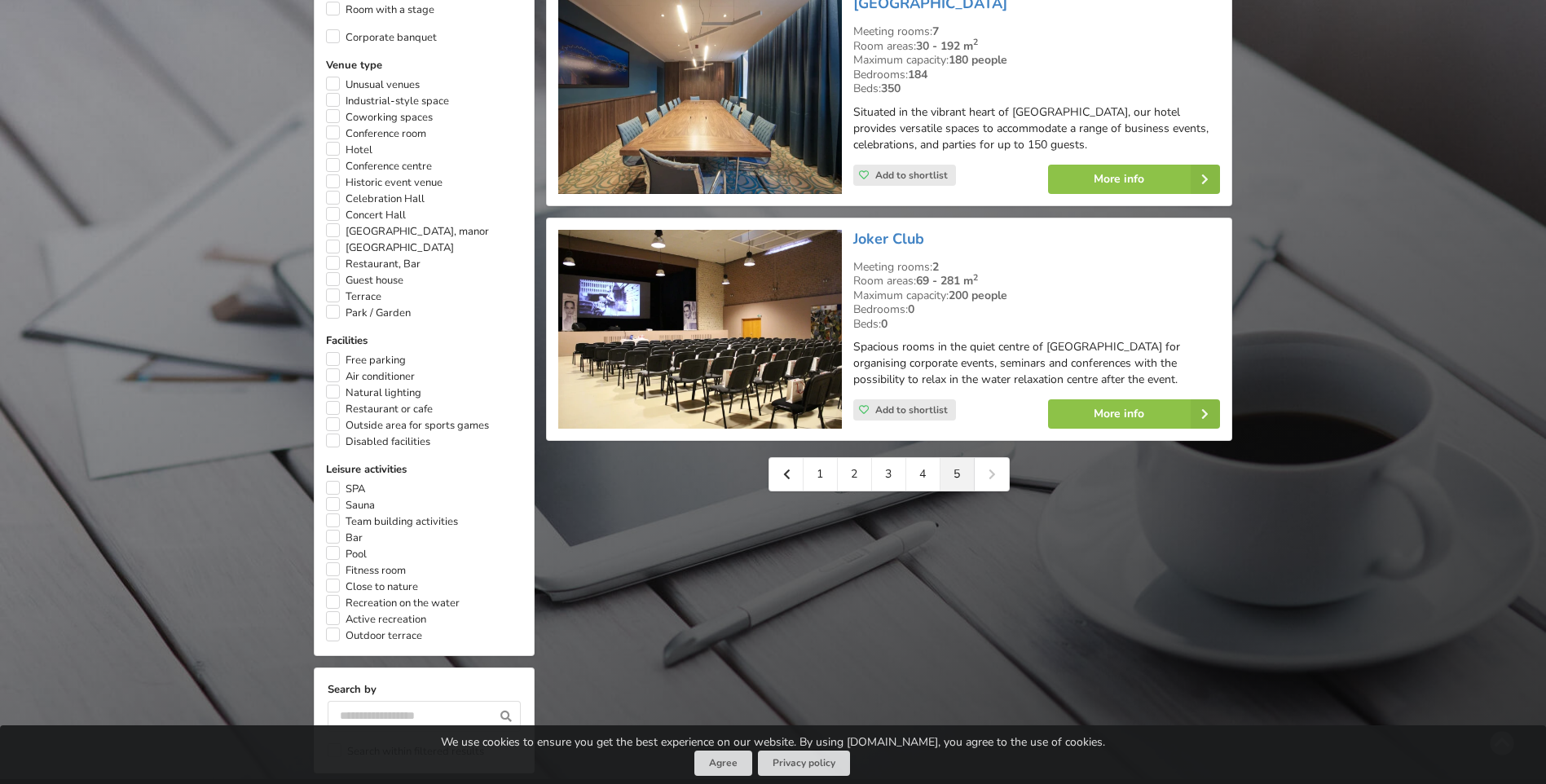
scroll to position [978, 0]
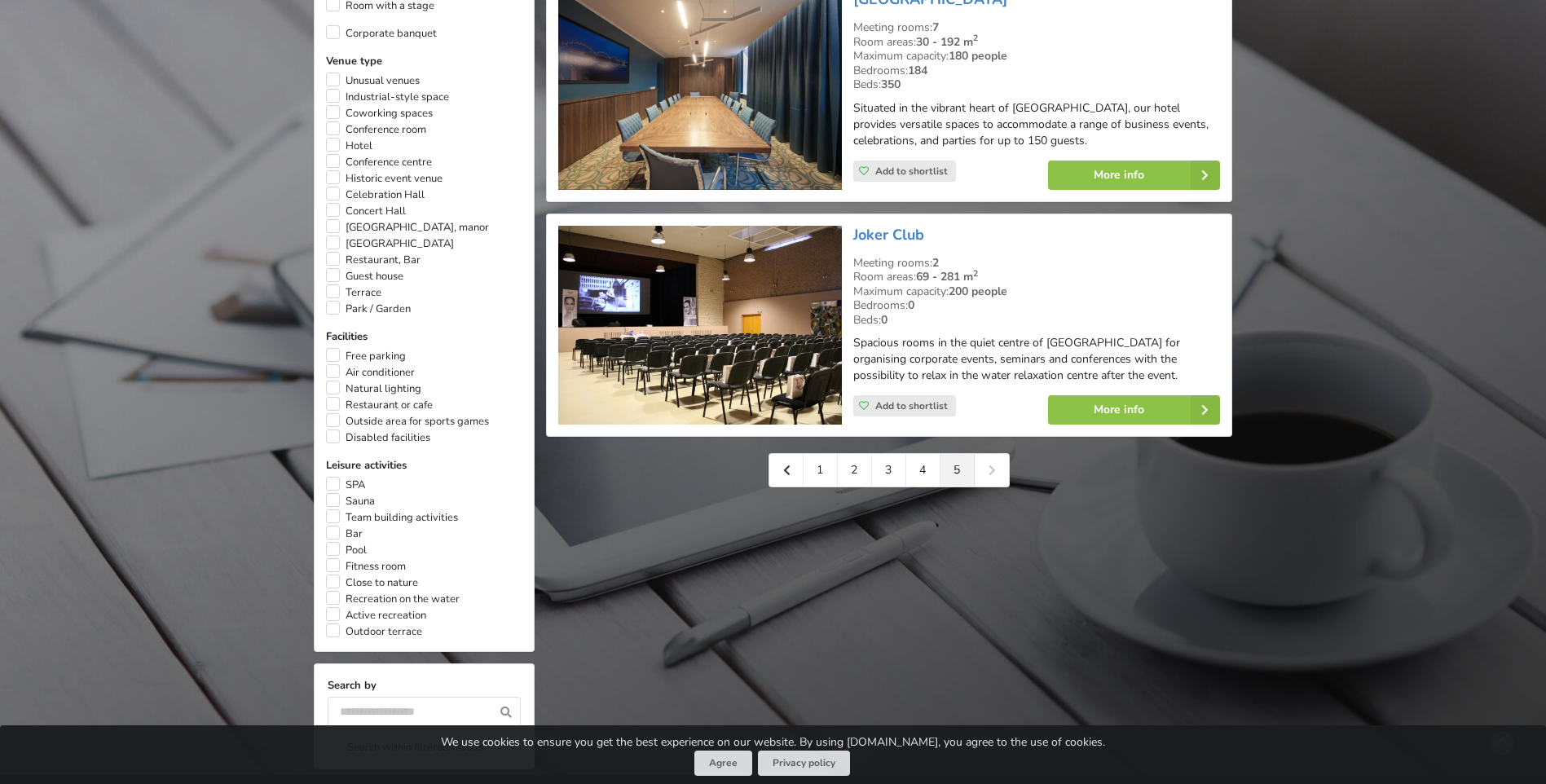
click at [983, 468] on div "1 2 3 4 5" at bounding box center [889, 470] width 241 height 35
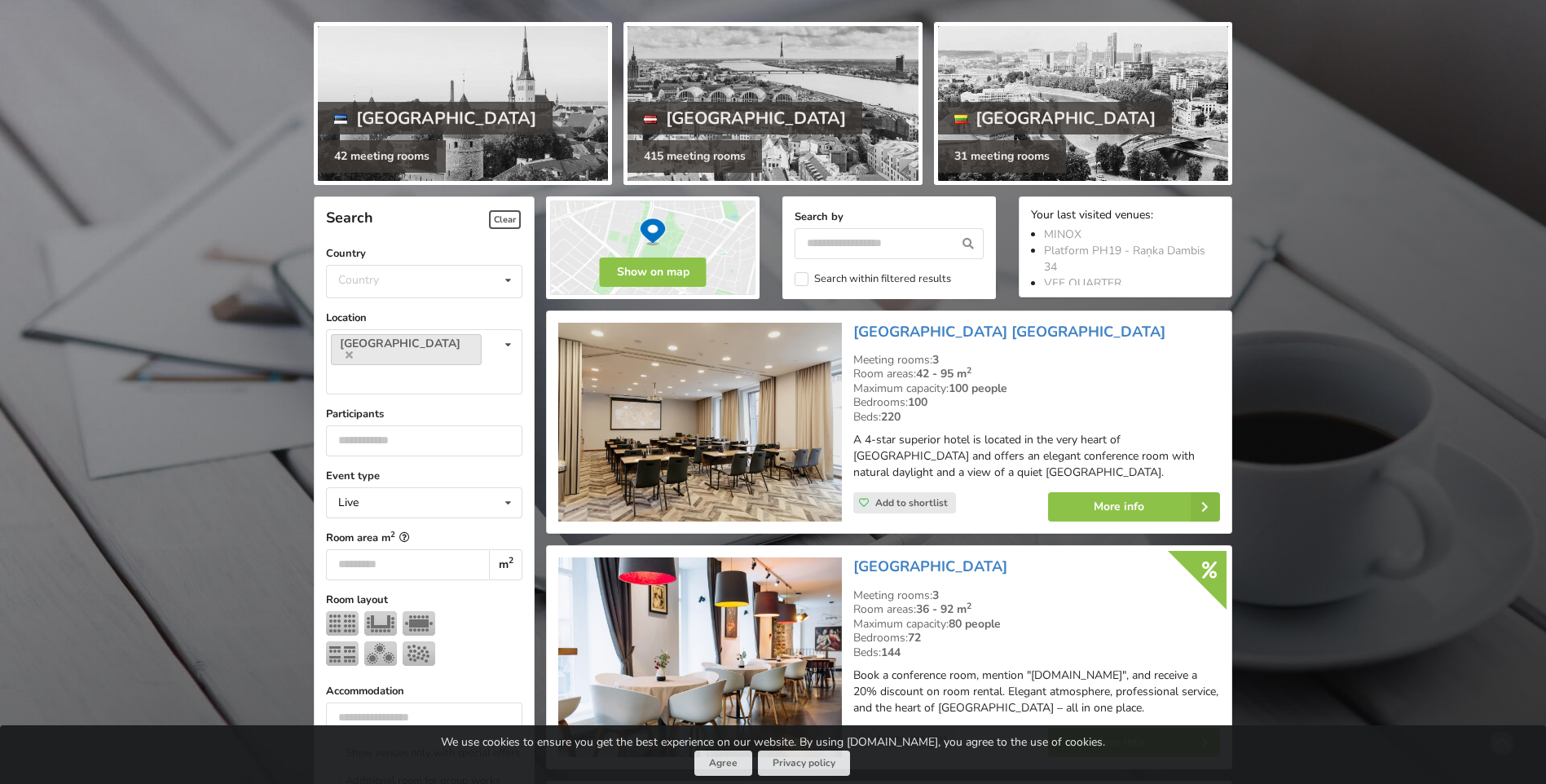
scroll to position [0, 0]
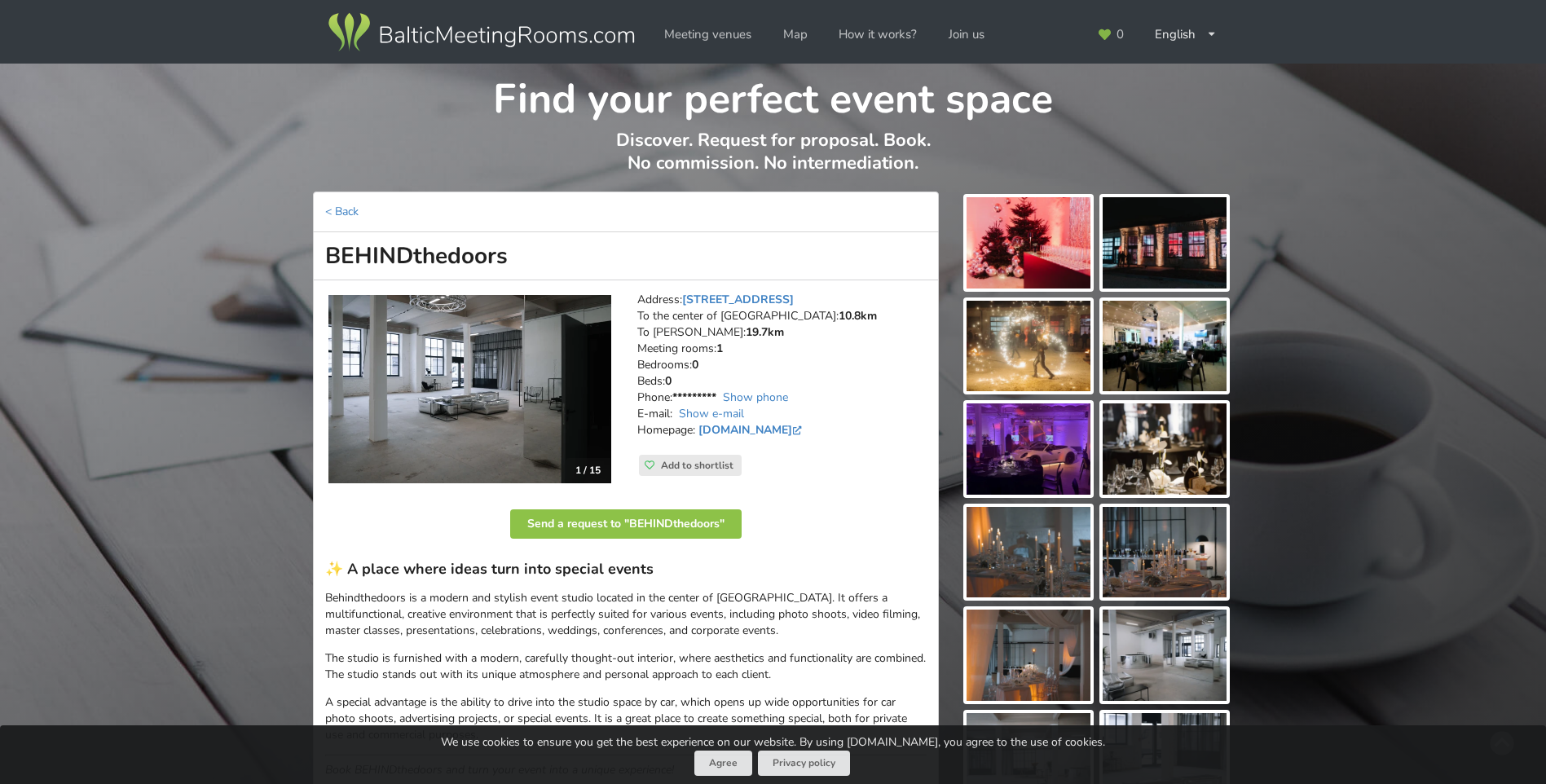
click at [478, 371] on img at bounding box center [470, 388] width 283 height 188
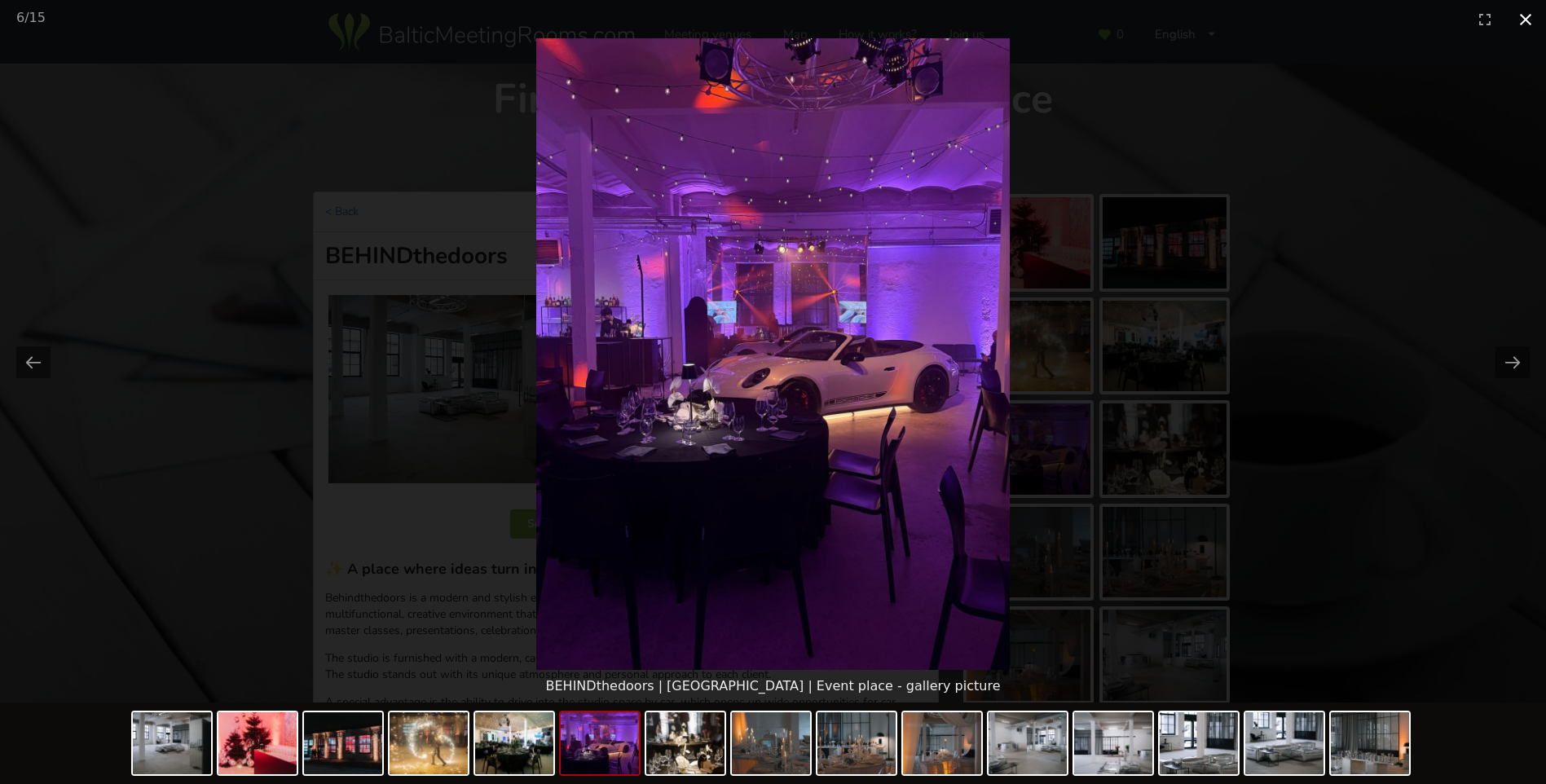
click at [1530, 20] on button "Close gallery" at bounding box center [1525, 19] width 41 height 38
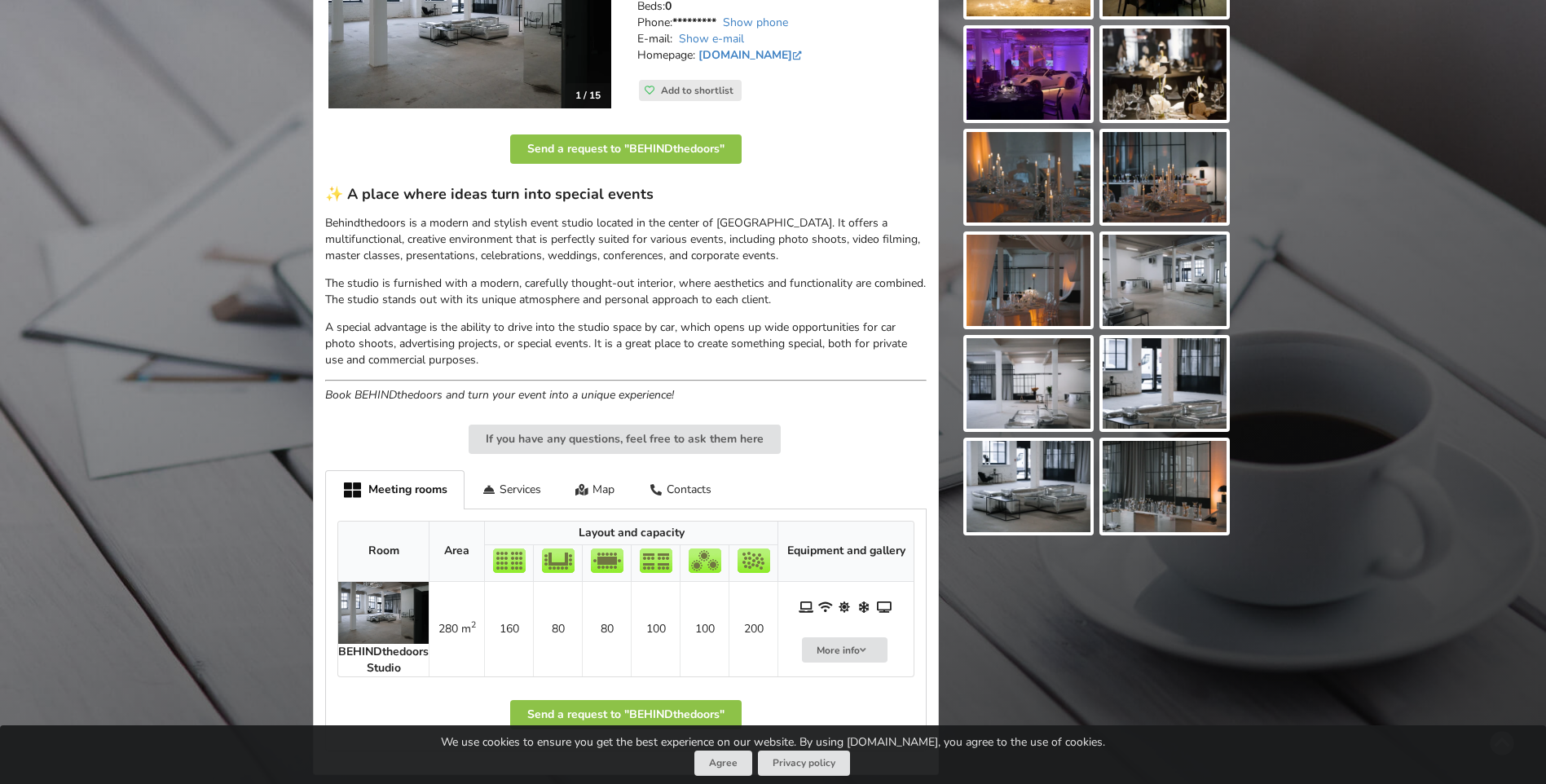
scroll to position [407, 0]
